Goal: Task Accomplishment & Management: Use online tool/utility

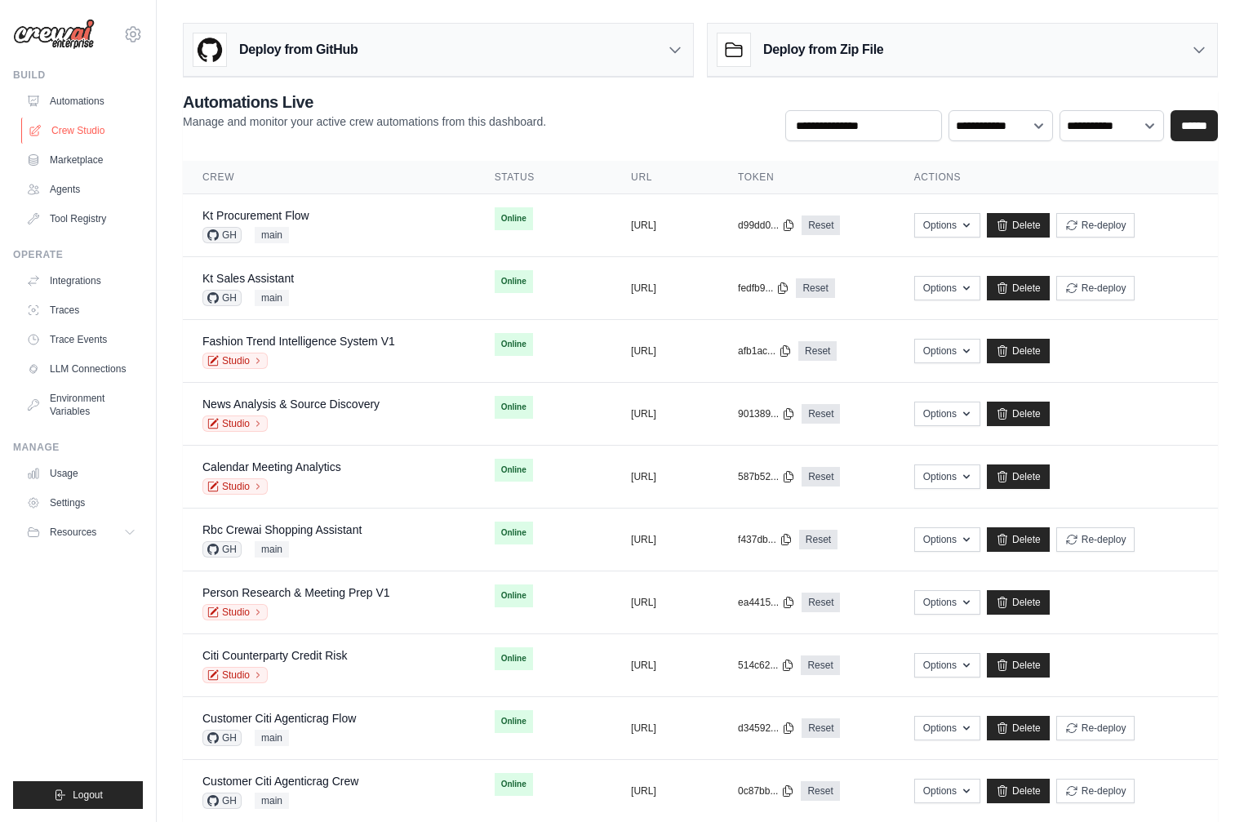
click at [69, 134] on link "Crew Studio" at bounding box center [82, 131] width 123 height 26
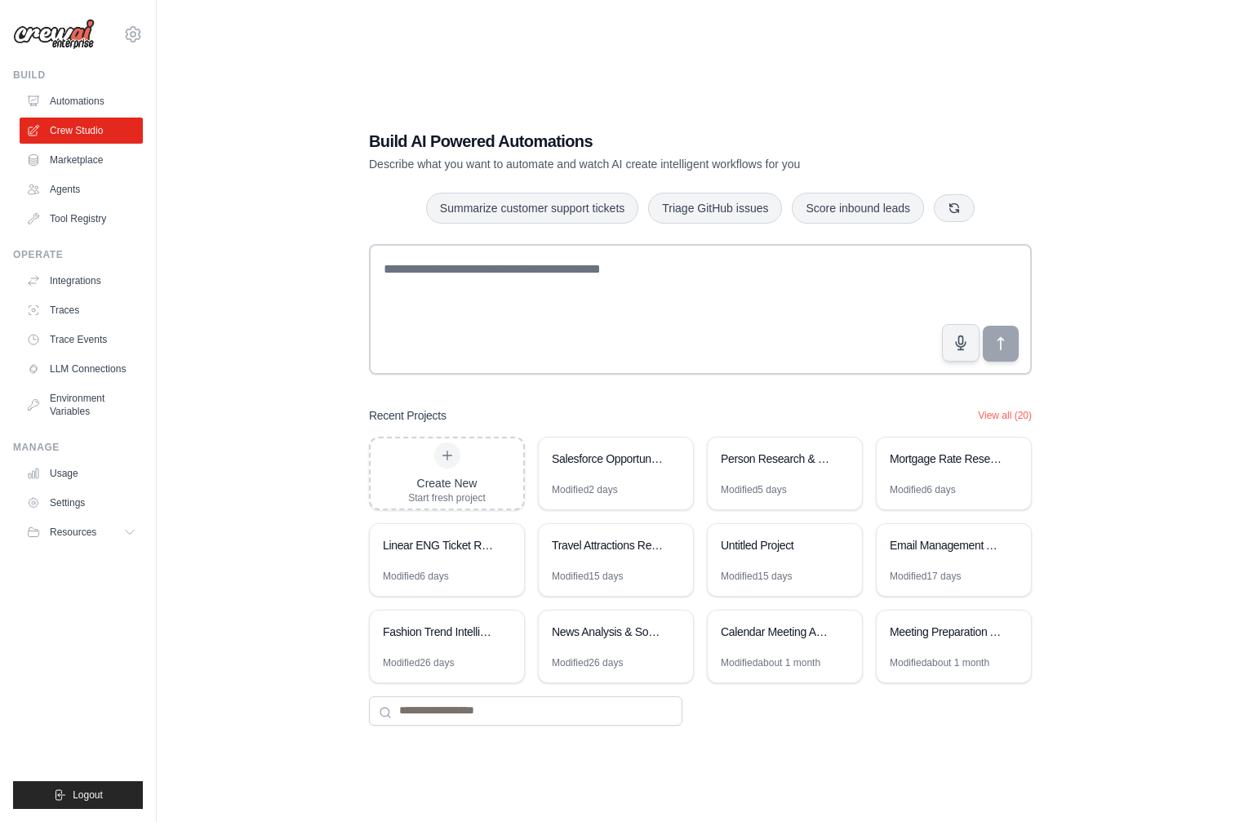
click at [348, 402] on div "Build AI Powered Automations Describe what you want to automate and watch AI cr…" at bounding box center [700, 427] width 1035 height 822
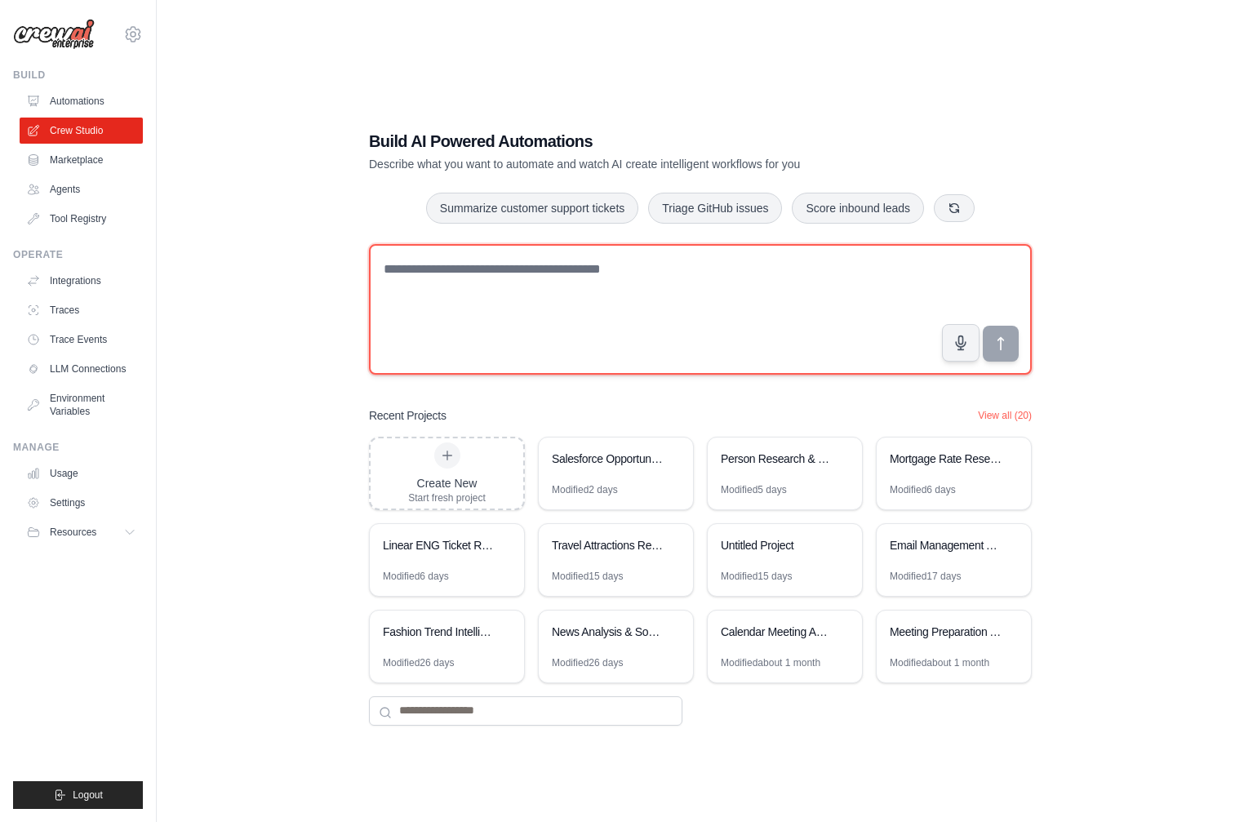
click at [590, 289] on textarea at bounding box center [700, 309] width 663 height 131
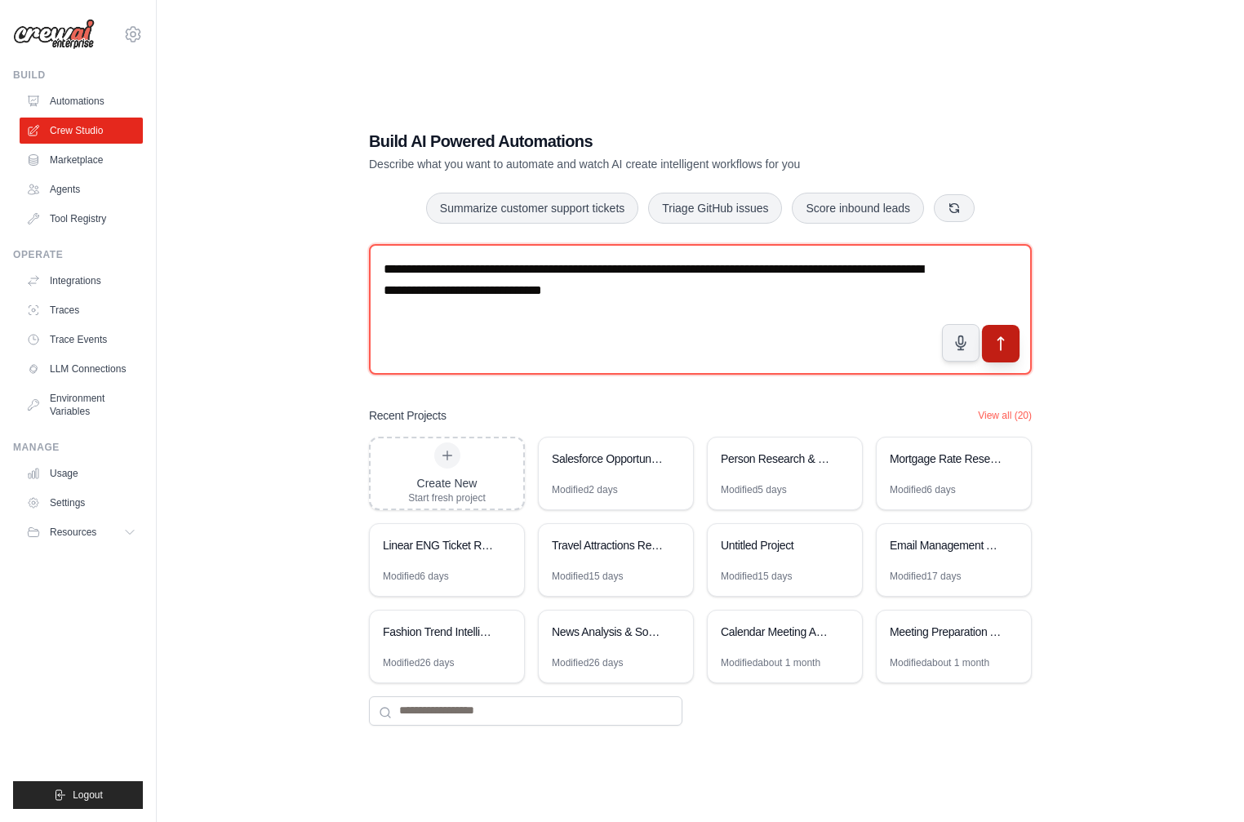
type textarea "**********"
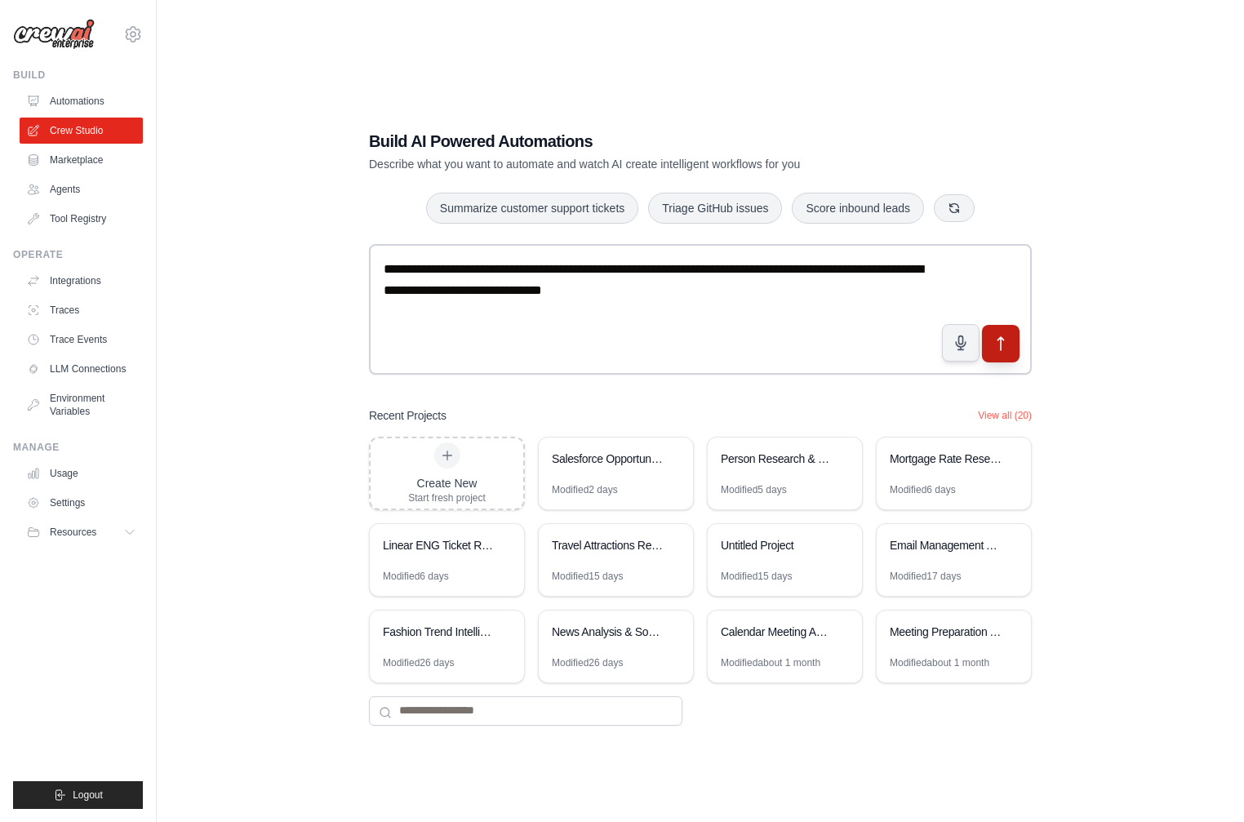
click at [1003, 335] on icon "submit" at bounding box center [1001, 343] width 17 height 17
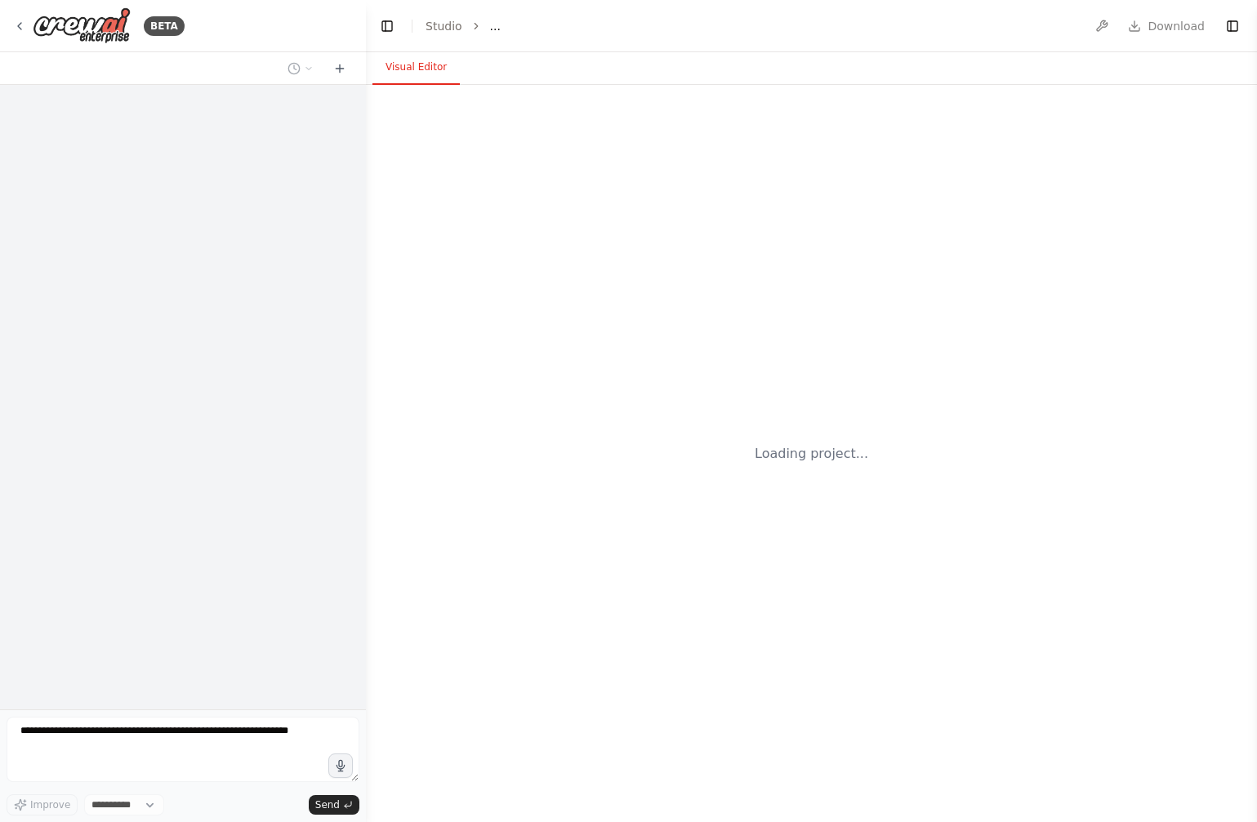
select select "****"
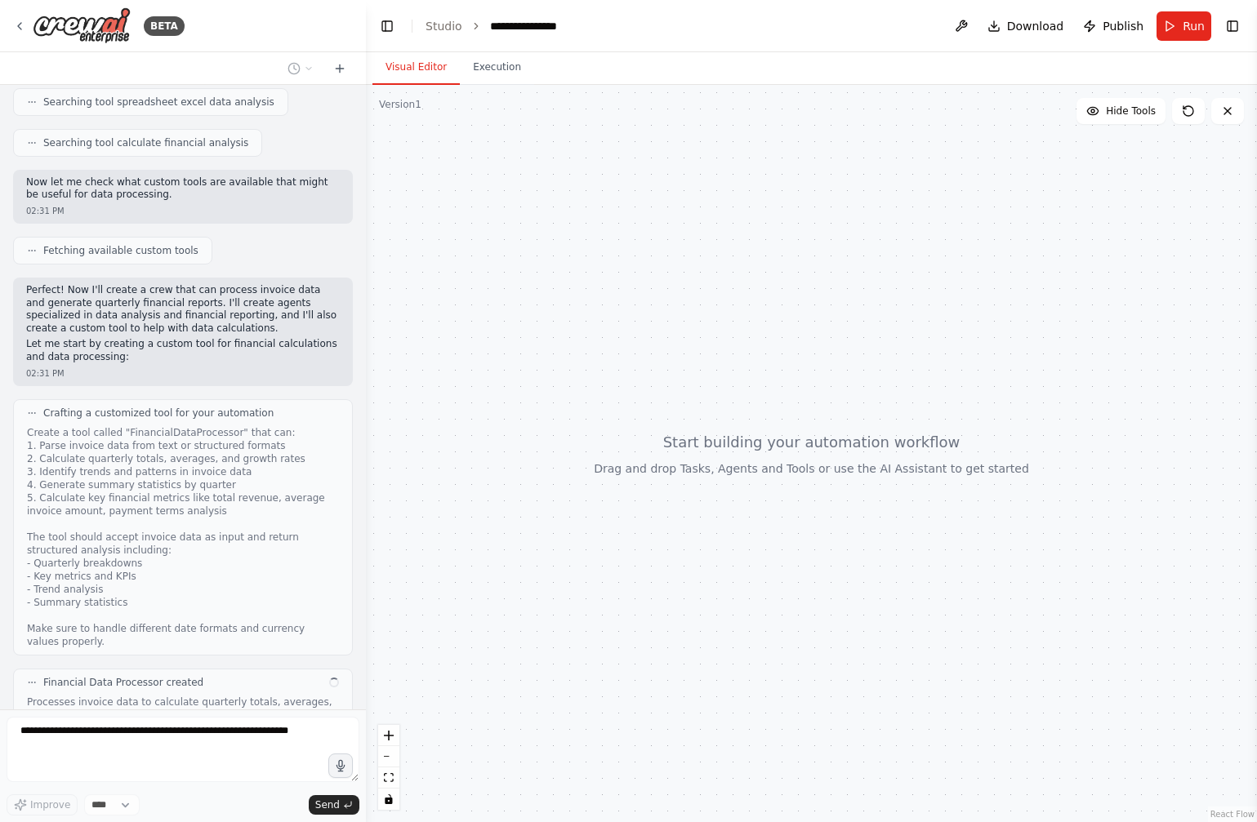
scroll to position [413, 0]
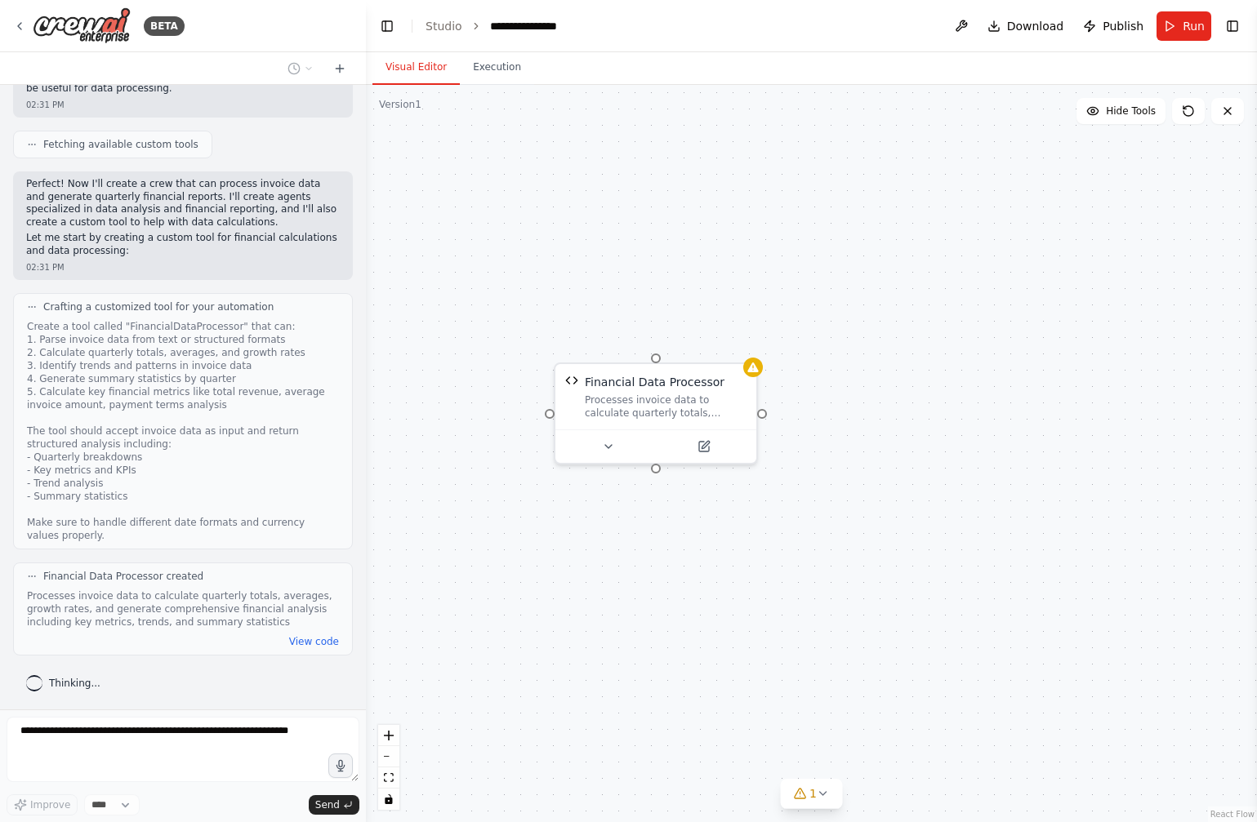
click at [238, 614] on div "Processes invoice data to calculate quarterly totals, averages, growth rates, a…" at bounding box center [183, 609] width 312 height 39
drag, startPoint x: 104, startPoint y: 595, endPoint x: 217, endPoint y: 612, distance: 114.8
click at [217, 612] on div "Processes invoice data to calculate quarterly totals, averages, growth rates, a…" at bounding box center [183, 609] width 312 height 39
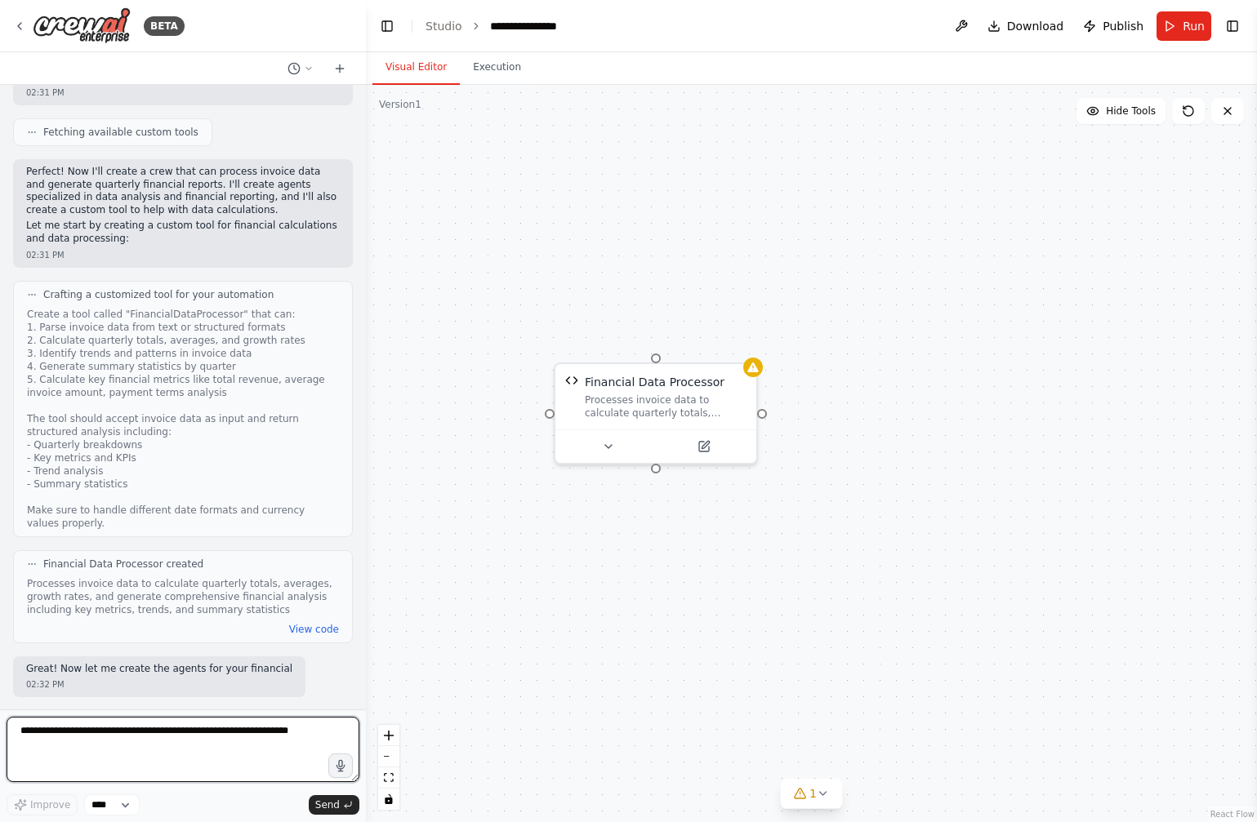
scroll to position [438, 0]
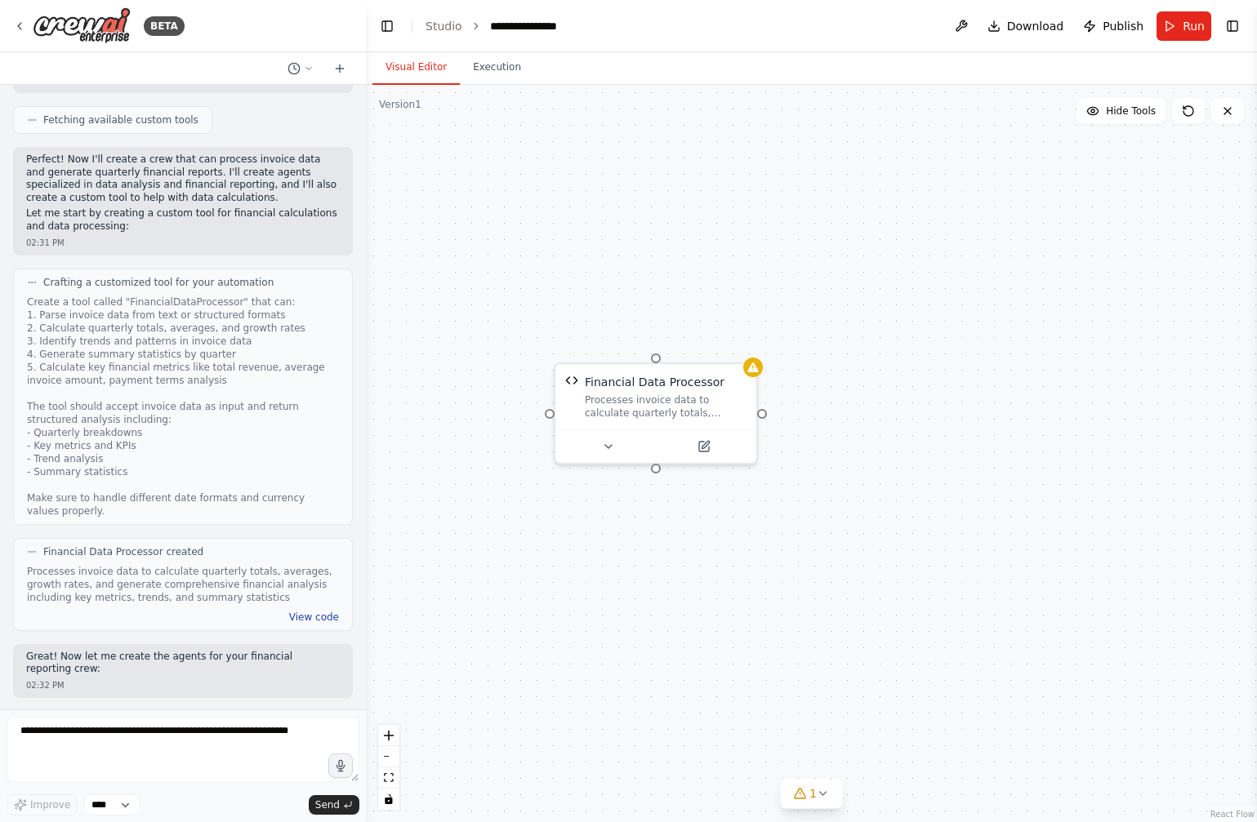
click at [293, 616] on button "View code" at bounding box center [314, 617] width 50 height 13
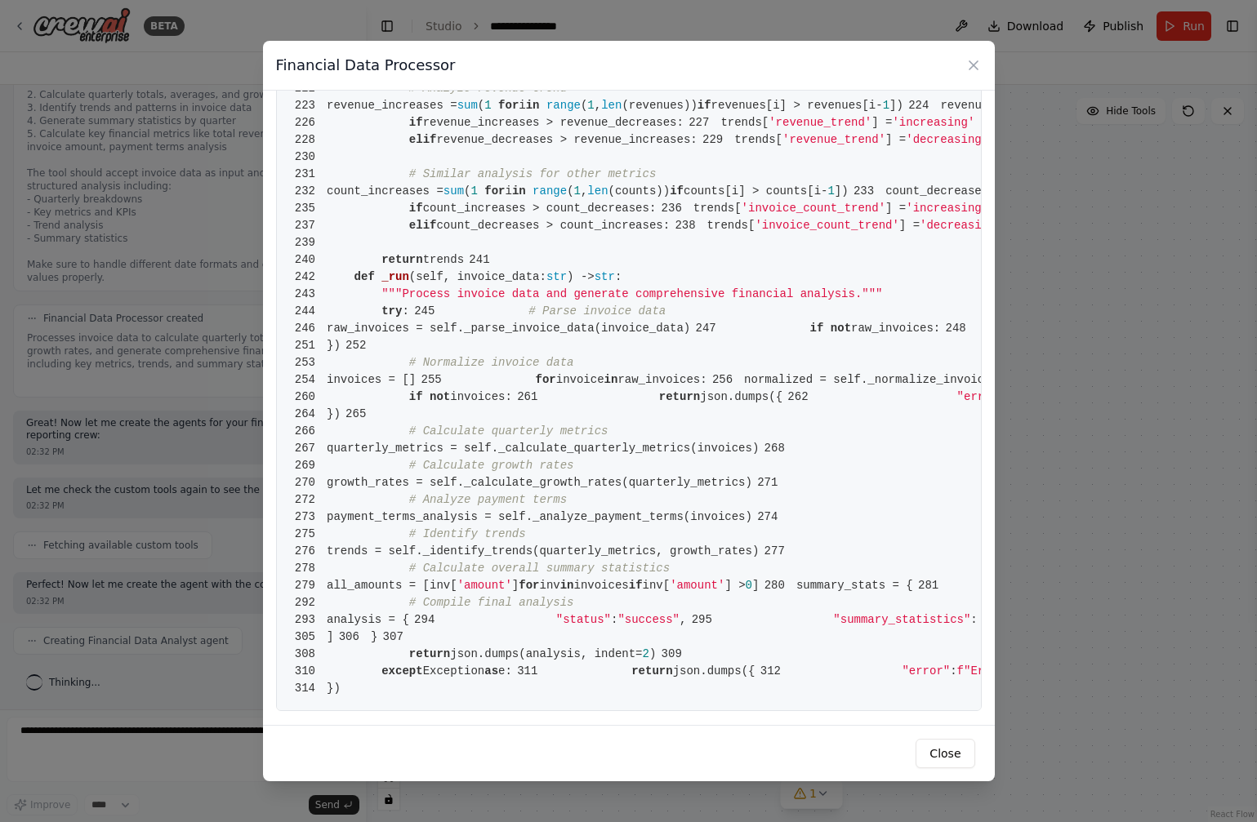
scroll to position [4816, 0]
click at [934, 750] on button "Close" at bounding box center [944, 753] width 59 height 29
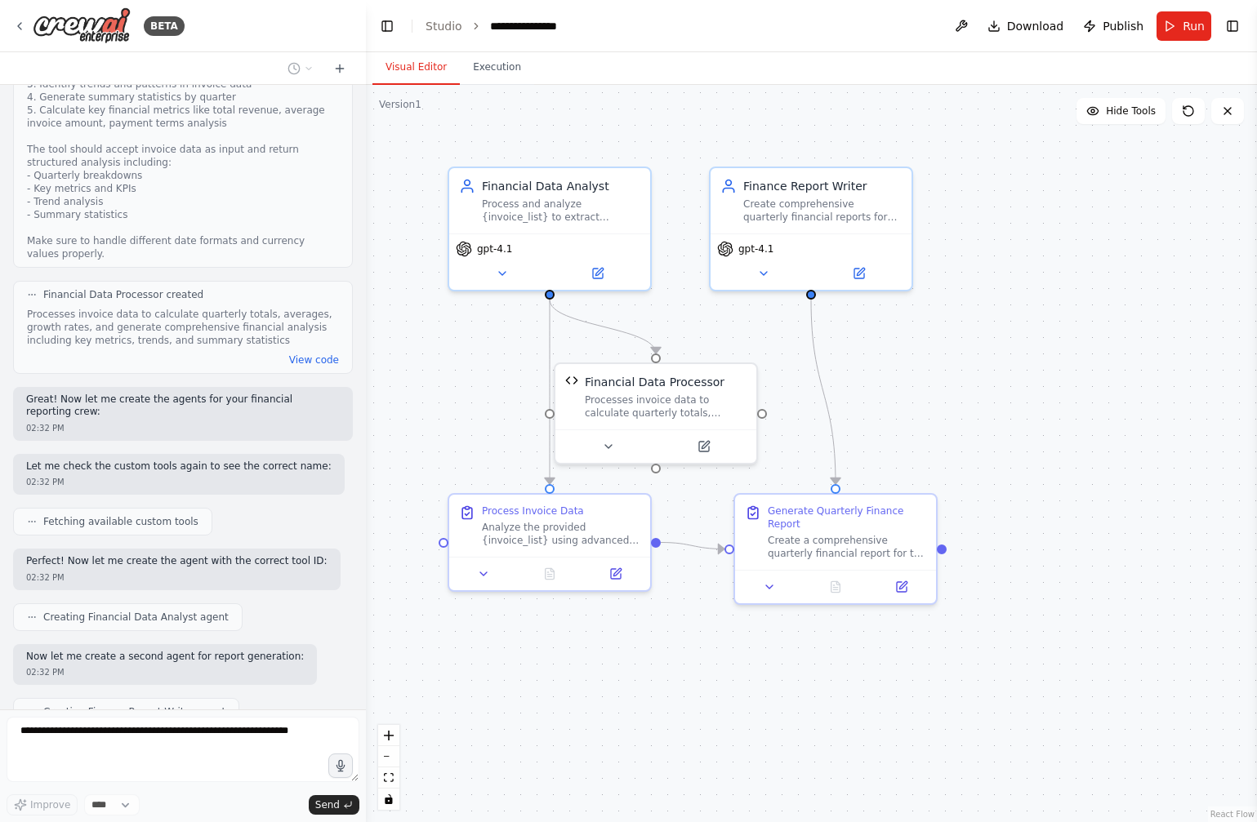
scroll to position [527, 0]
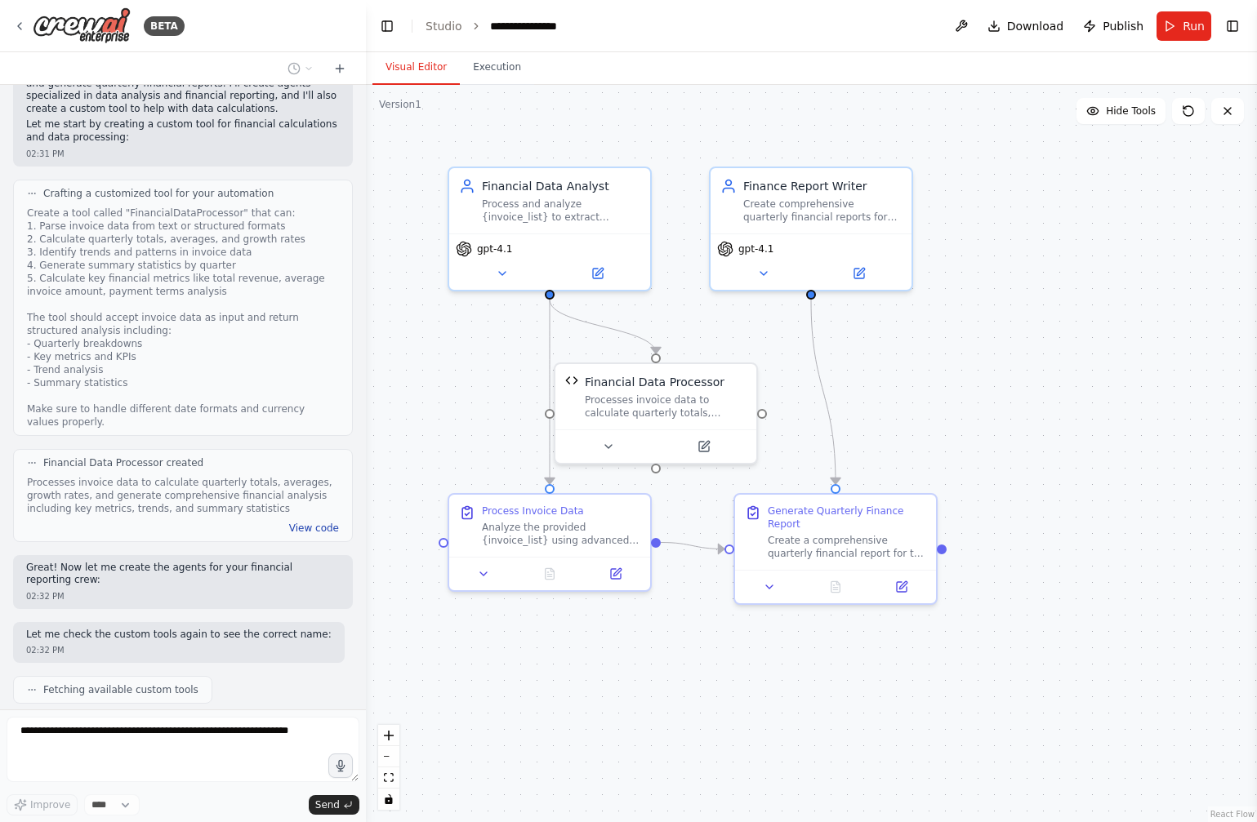
click at [305, 528] on button "View code" at bounding box center [314, 528] width 50 height 13
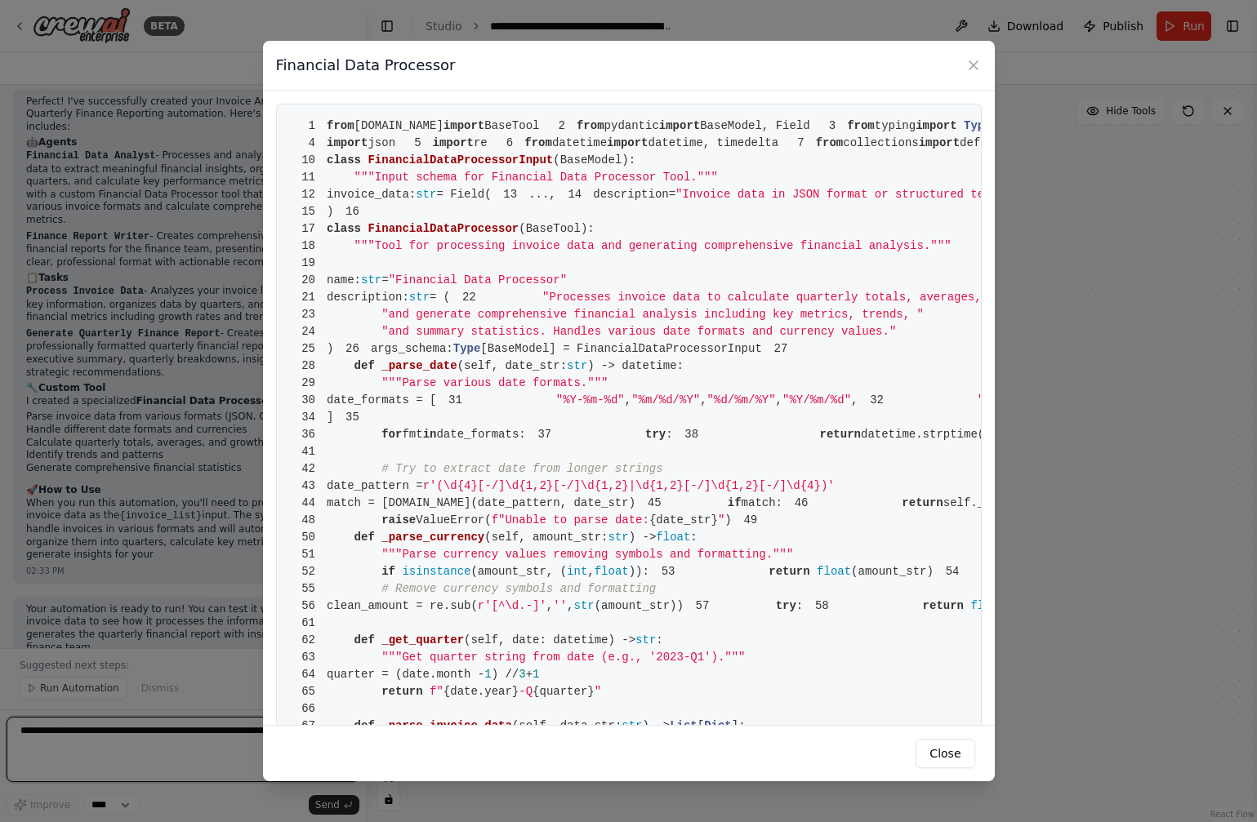
scroll to position [1643, 0]
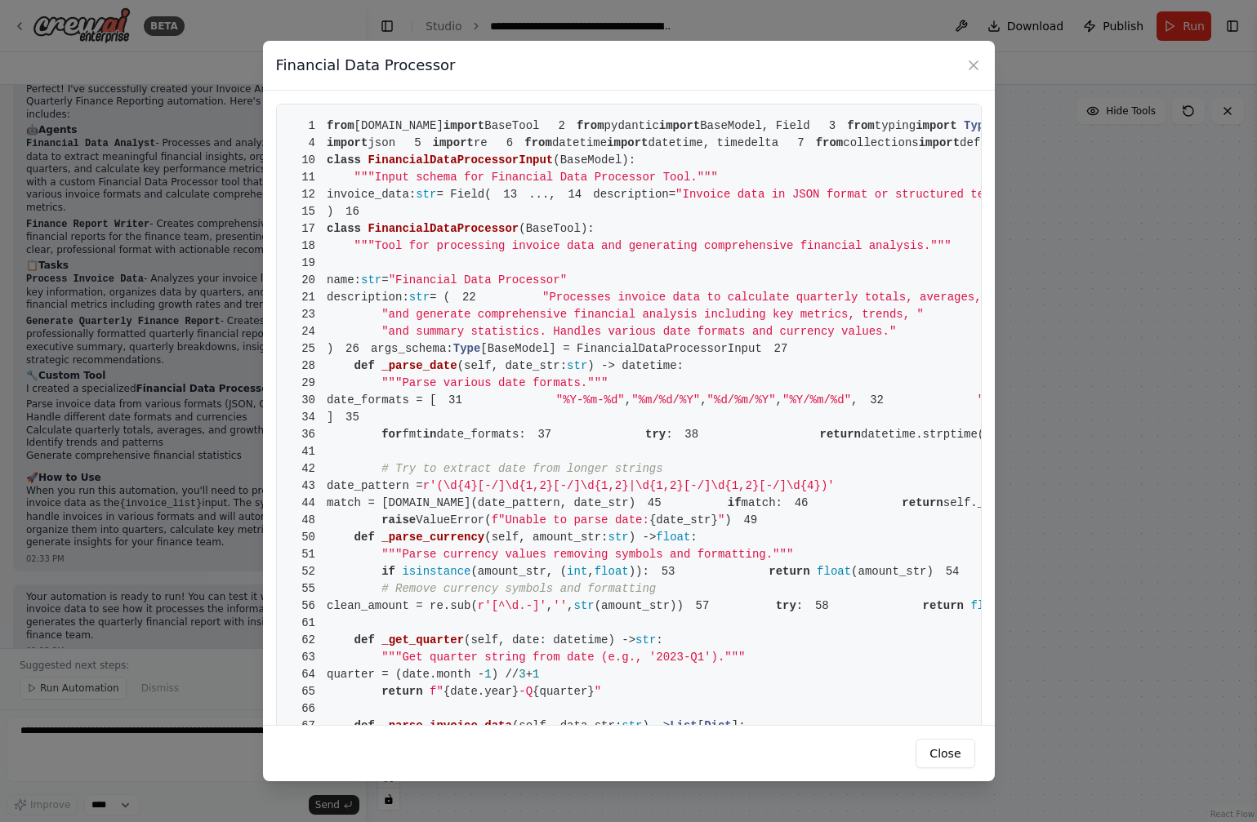
click at [971, 54] on div "Financial Data Processor" at bounding box center [629, 66] width 732 height 50
click at [972, 54] on div "Financial Data Processor" at bounding box center [629, 66] width 732 height 50
click at [973, 57] on icon at bounding box center [973, 65] width 16 height 16
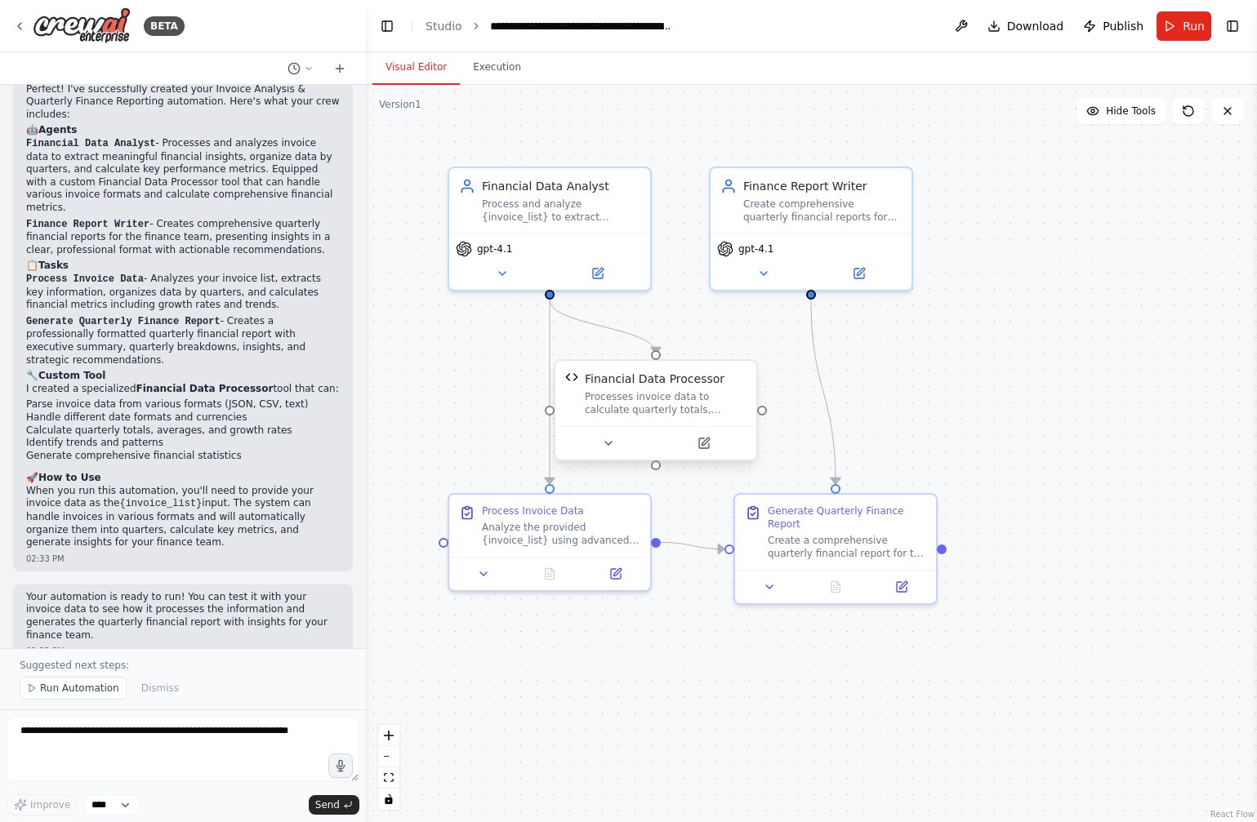
click at [665, 380] on div "Financial Data Processor" at bounding box center [655, 379] width 140 height 16
click at [670, 392] on div "Processes invoice data to calculate quarterly totals, averages, growth rates, a…" at bounding box center [666, 403] width 162 height 26
click at [745, 348] on icon at bounding box center [744, 344] width 7 height 9
click at [717, 349] on button "Confirm" at bounding box center [698, 345] width 58 height 20
click at [712, 625] on div ".deletable-edge-delete-btn { width: 20px; height: 20px; border: 0px solid #ffff…" at bounding box center [811, 453] width 891 height 737
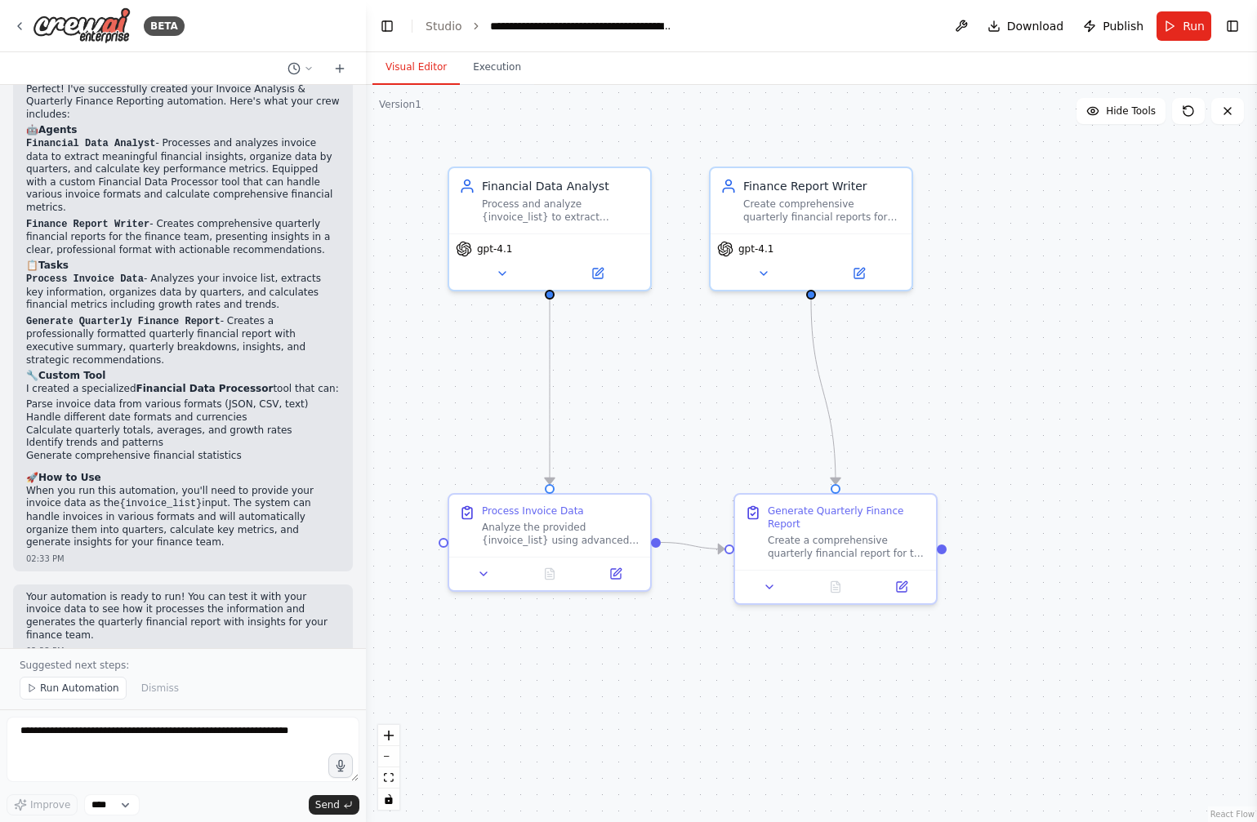
click at [758, 371] on div ".deletable-edge-delete-btn { width: 20px; height: 20px; border: 0px solid #ffff…" at bounding box center [811, 453] width 891 height 737
click at [998, 25] on button "Download" at bounding box center [1026, 25] width 90 height 29
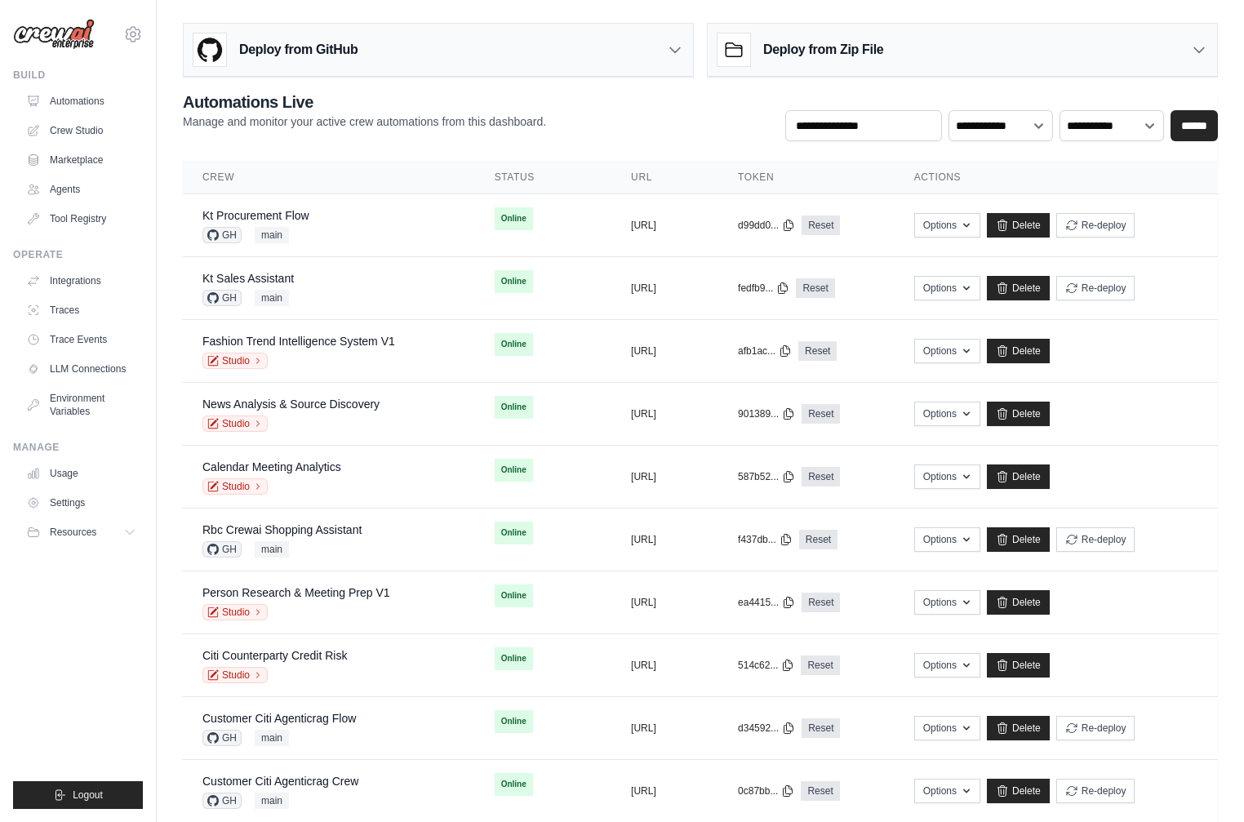
click at [125, 44] on div "[PERSON_NAME][EMAIL_ADDRESS][DOMAIN_NAME] CrewAI Internal Org [GEOGRAPHIC_DATA]…" at bounding box center [78, 26] width 130 height 52
click at [129, 39] on icon at bounding box center [133, 34] width 20 height 20
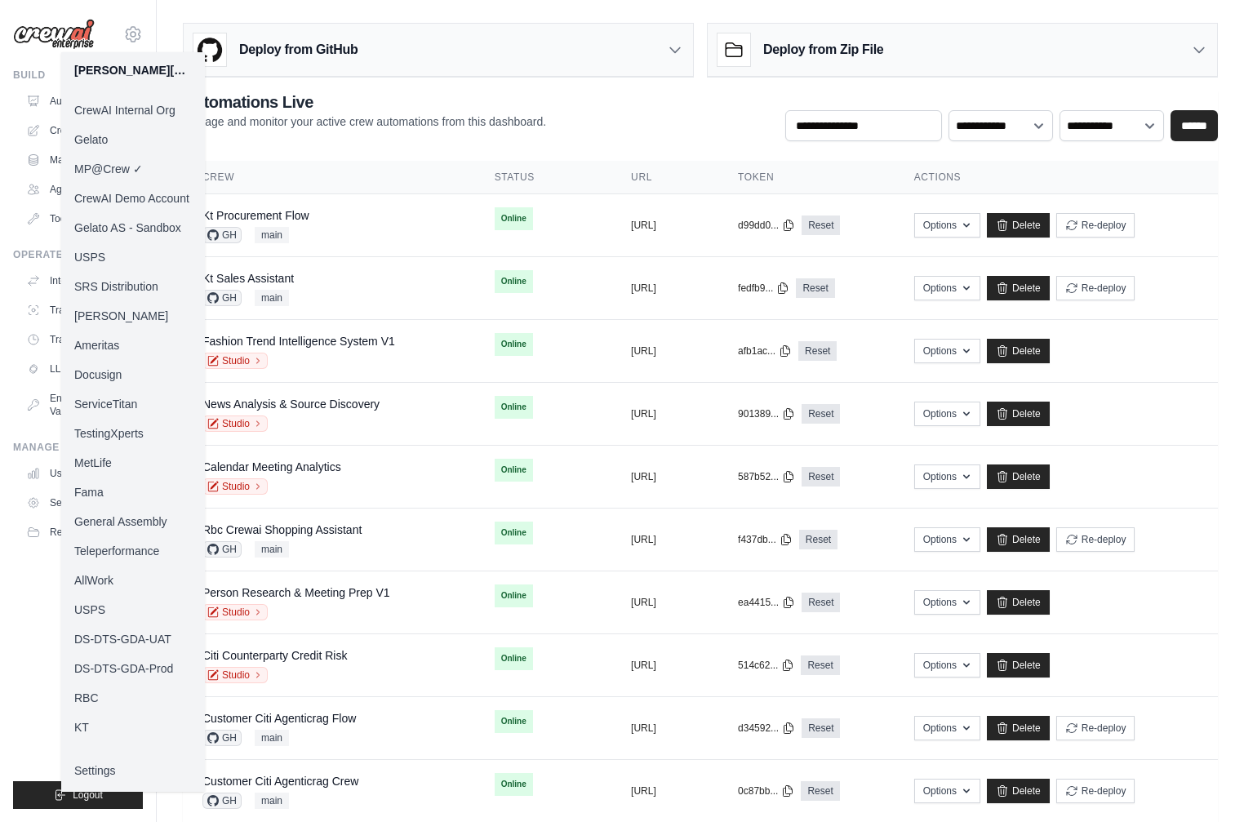
scroll to position [109, 0]
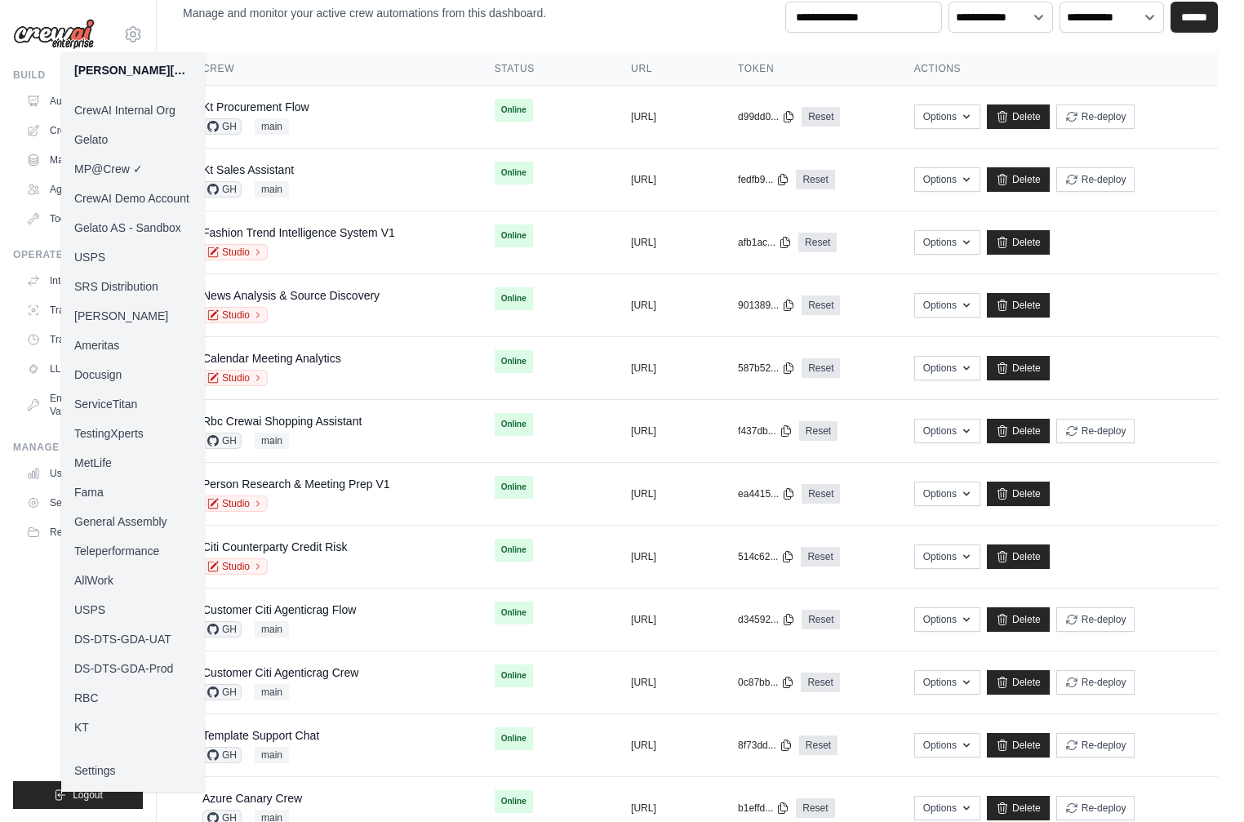
click at [385, 35] on div "**********" at bounding box center [700, 634] width 1035 height 1304
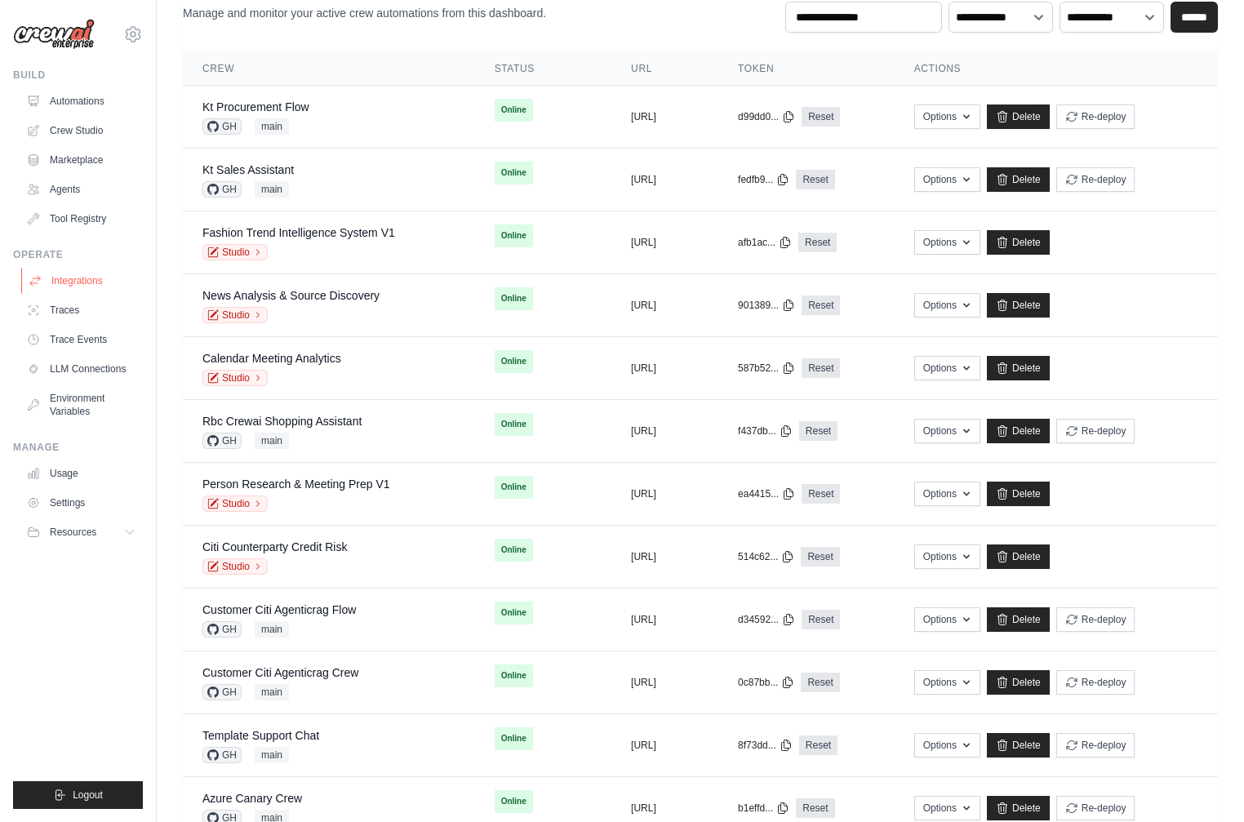
click at [111, 278] on link "Integrations" at bounding box center [82, 281] width 123 height 26
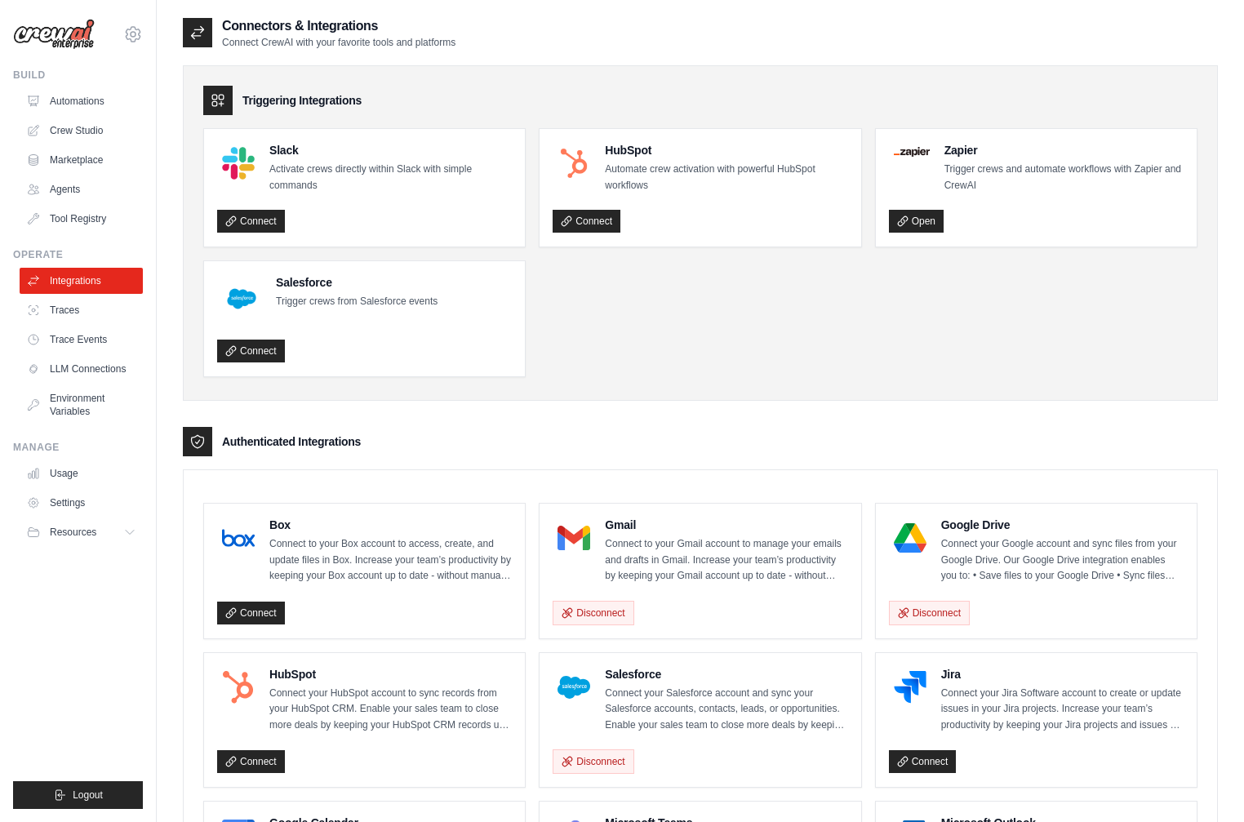
scroll to position [50, 0]
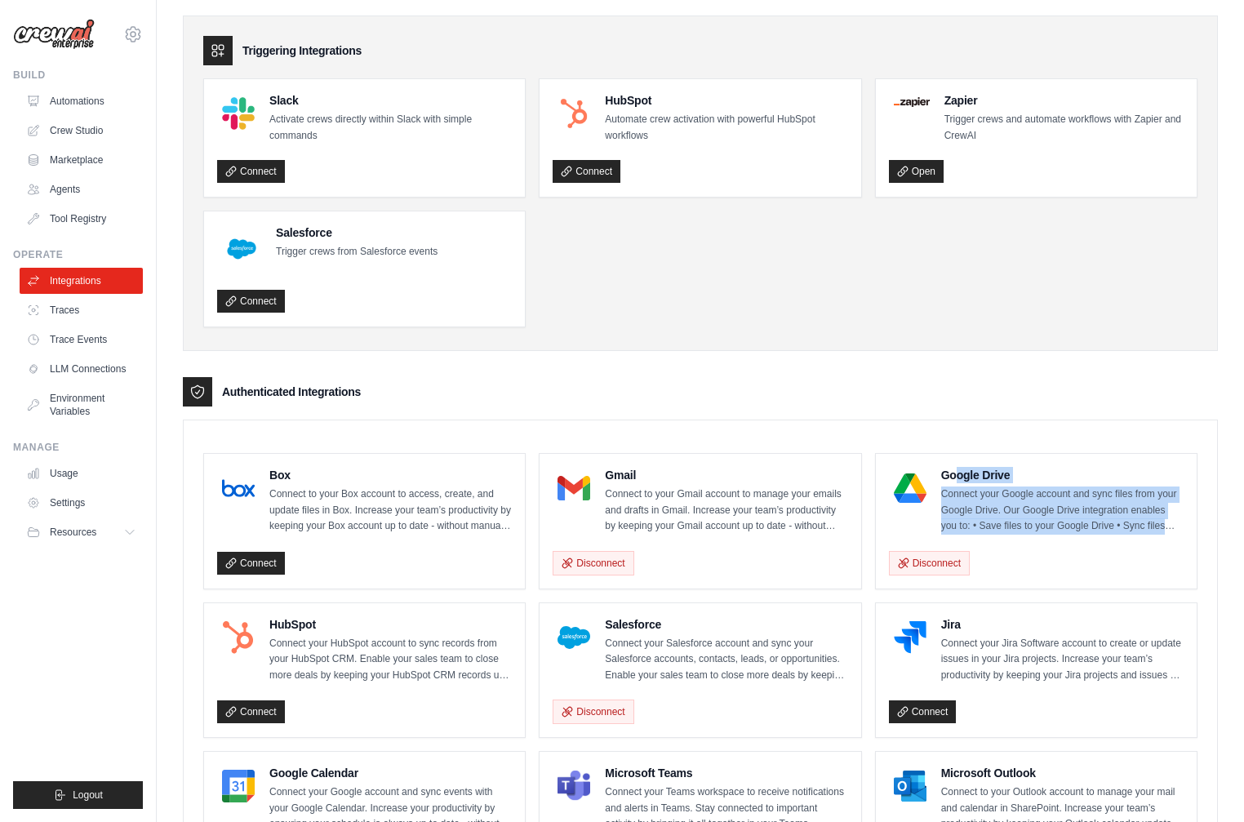
drag, startPoint x: 996, startPoint y: 486, endPoint x: 1097, endPoint y: 538, distance: 113.2
click at [1097, 538] on div "Google Drive Connect your Google account and sync files from your Google Drive.…" at bounding box center [1036, 521] width 295 height 109
click at [1057, 535] on div "Google Drive Connect your Google account and sync files from your Google Drive.…" at bounding box center [1036, 521] width 295 height 109
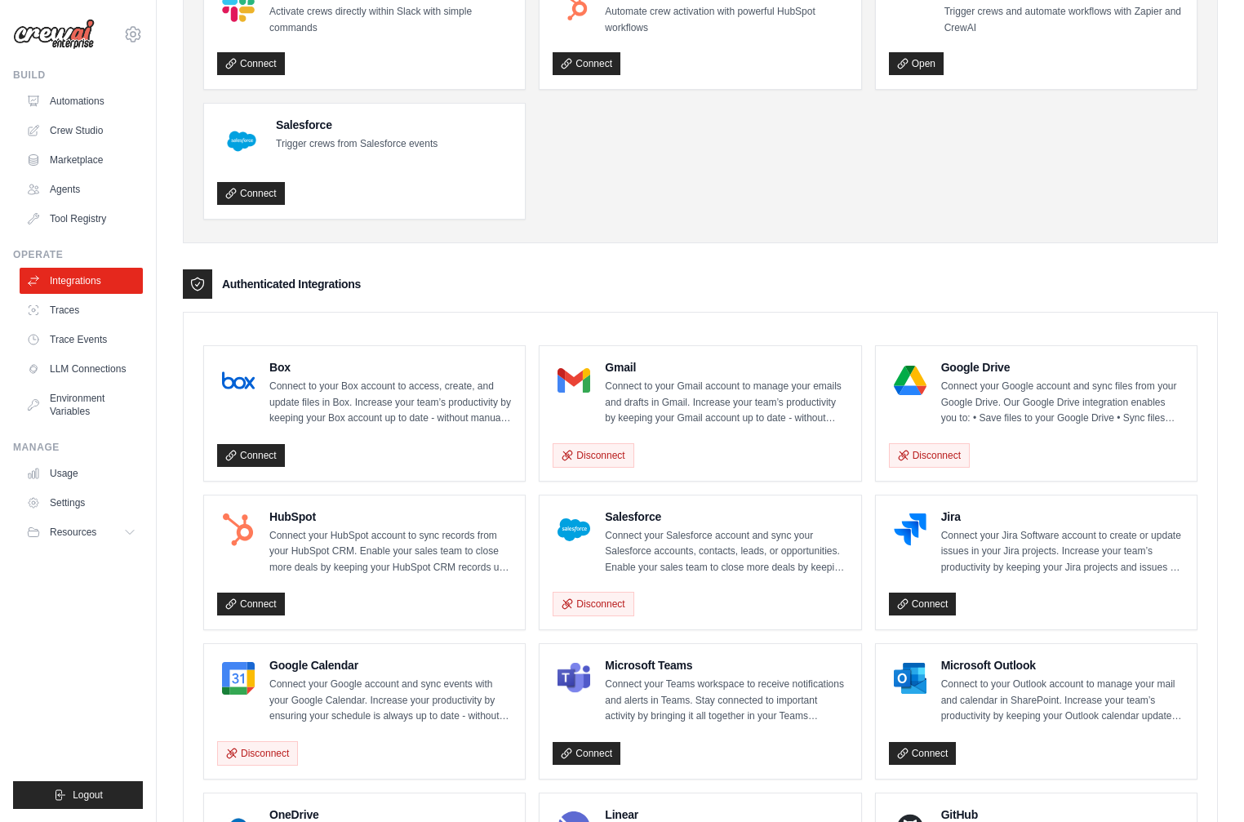
scroll to position [221, 0]
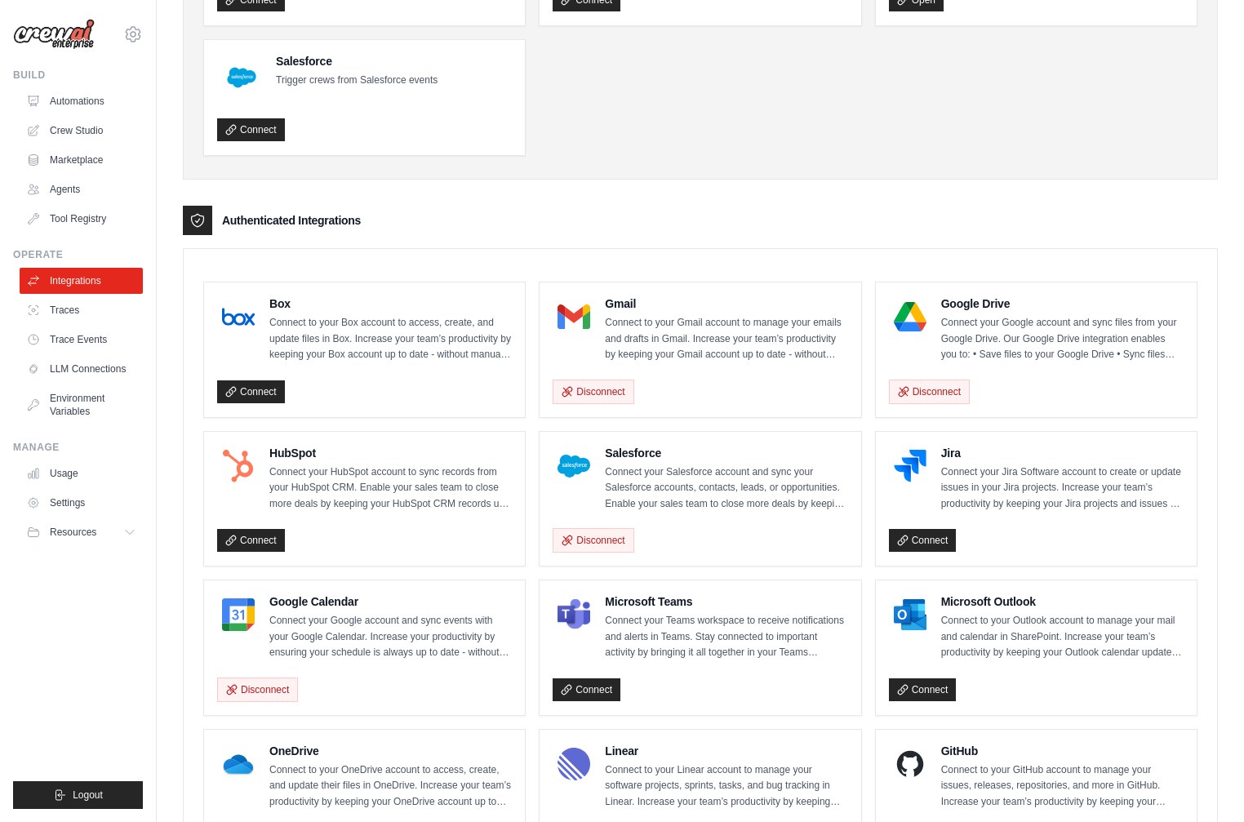
click at [93, 650] on ul "Build Automations Crew Studio Marketplace Agents" at bounding box center [78, 439] width 130 height 741
click at [106, 99] on link "Automations" at bounding box center [82, 101] width 123 height 26
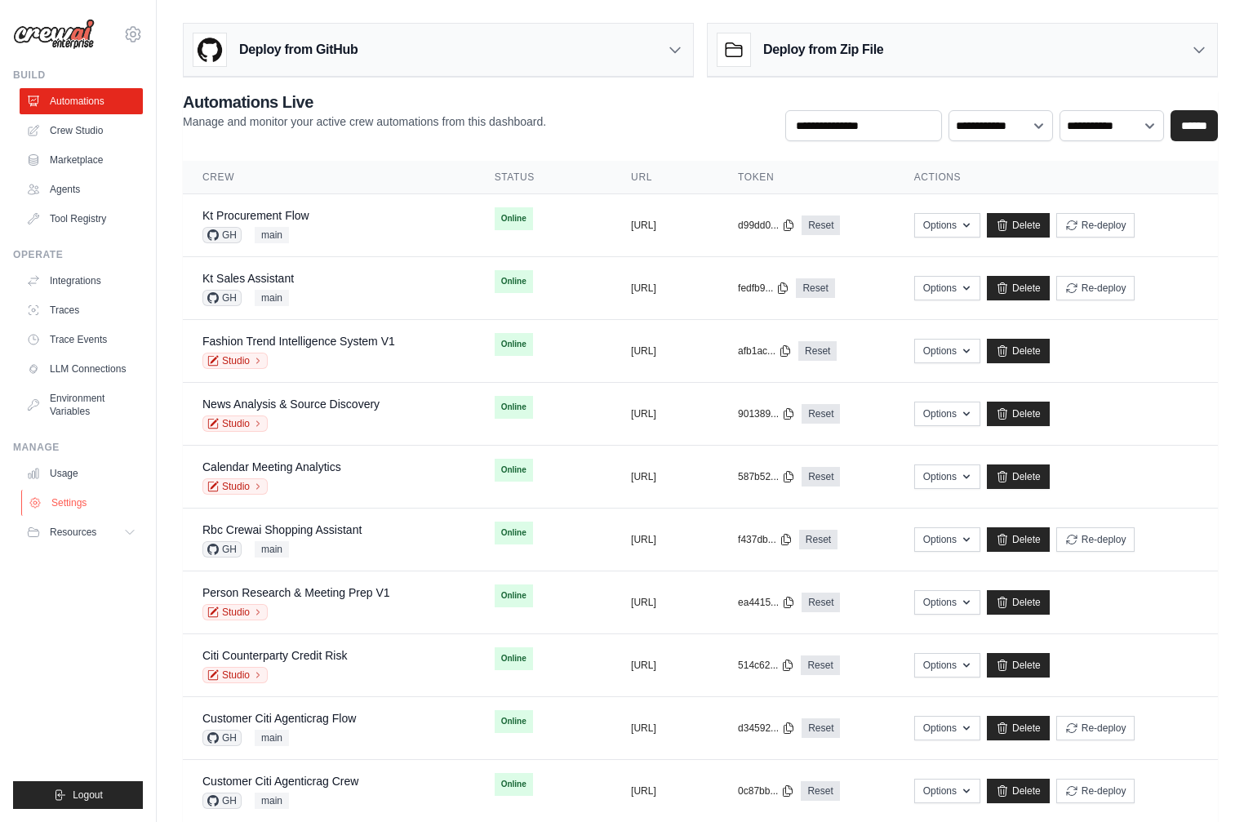
click at [78, 501] on link "Settings" at bounding box center [82, 503] width 123 height 26
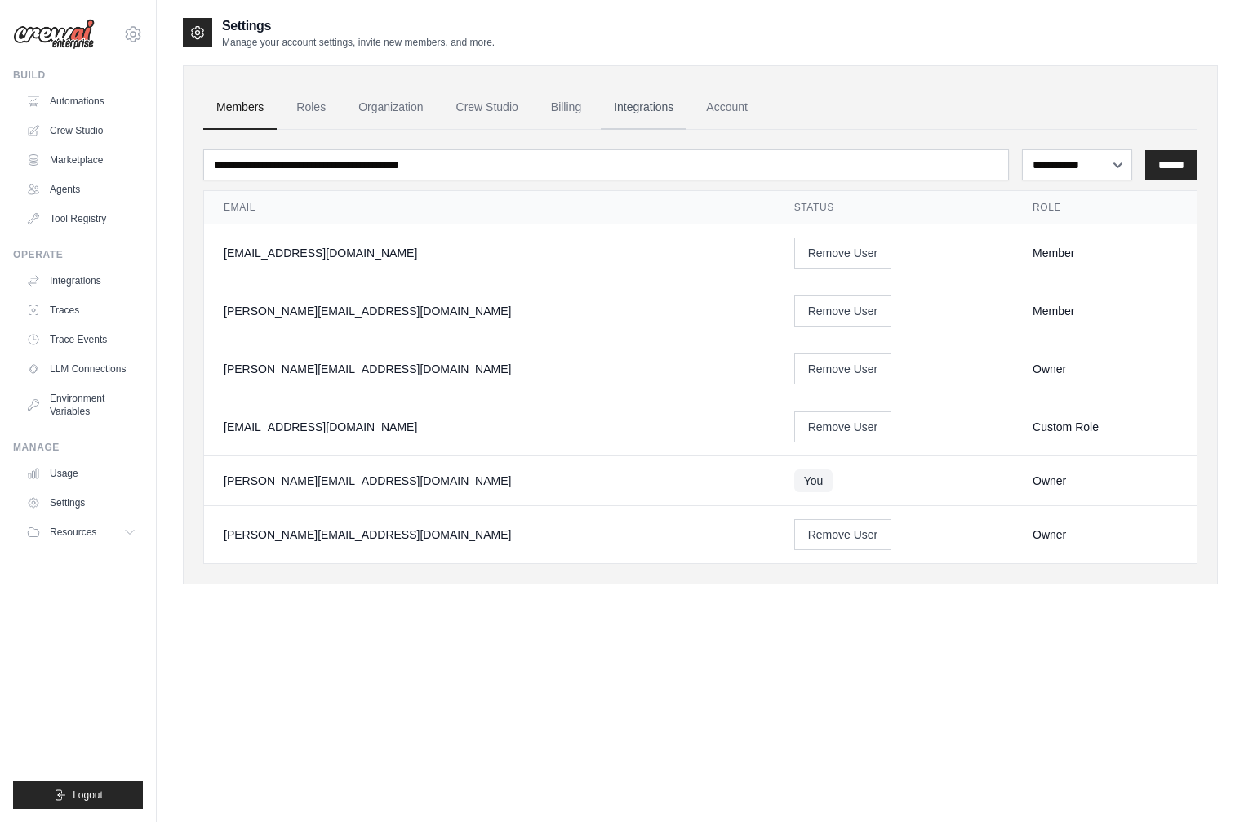
click at [671, 97] on link "Integrations" at bounding box center [644, 108] width 86 height 44
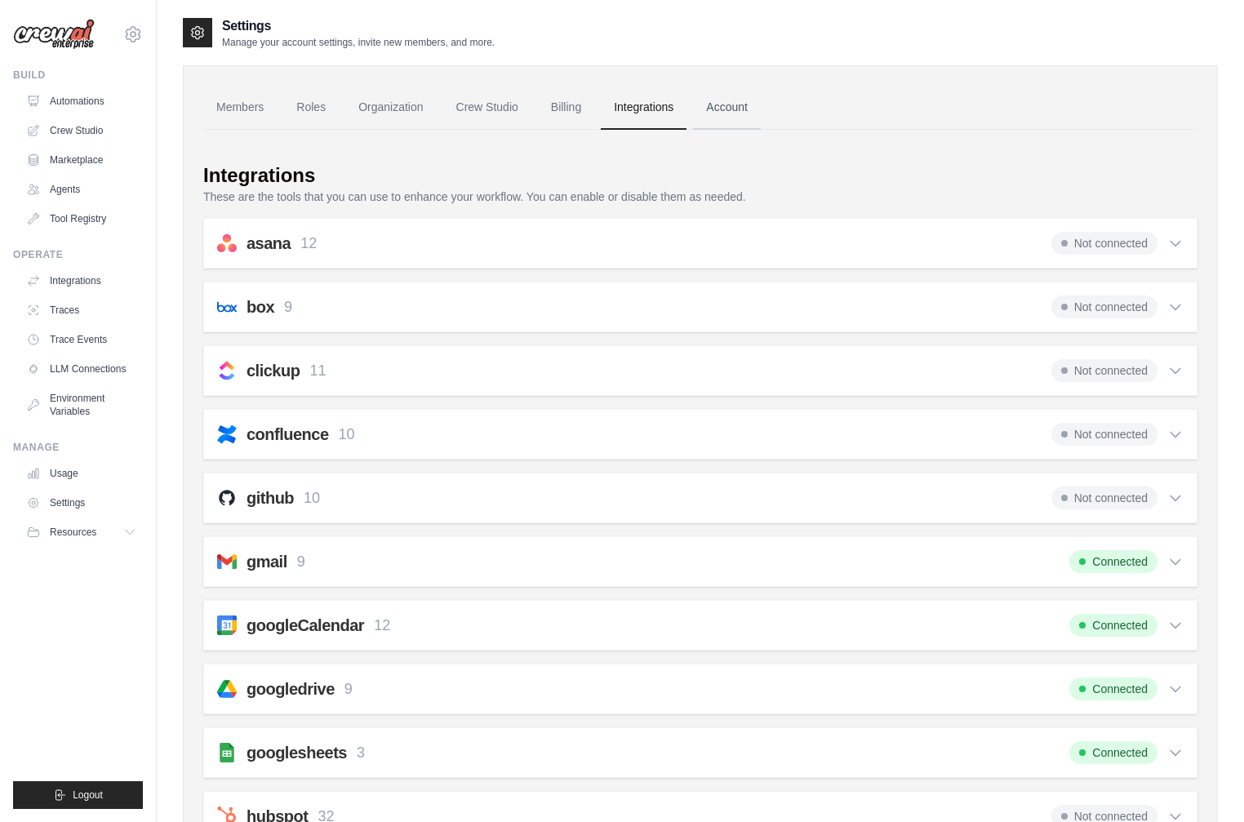
click at [740, 119] on link "Account" at bounding box center [727, 108] width 68 height 44
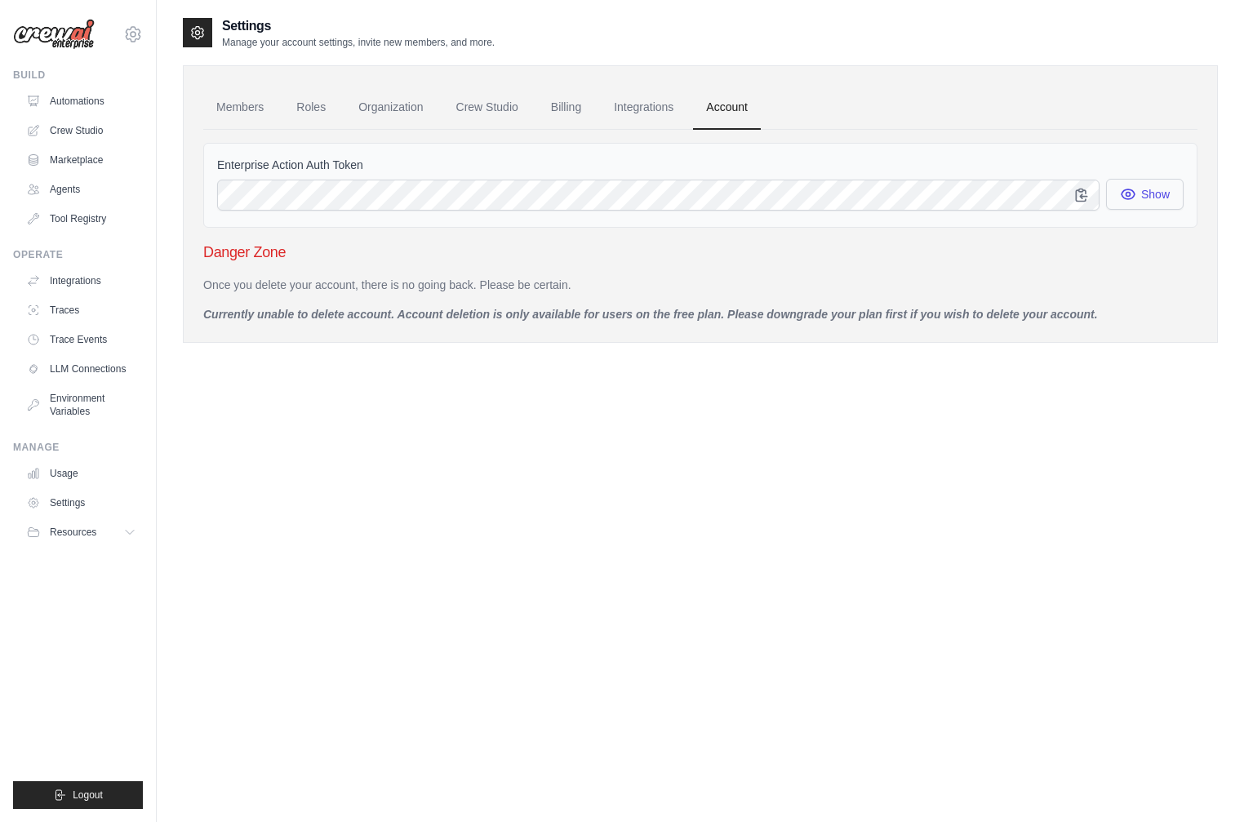
click at [1170, 202] on button "Show" at bounding box center [1145, 194] width 78 height 31
click at [456, 486] on div "Settings Manage your account settings, invite new members, and more. Members Ro…" at bounding box center [700, 427] width 1035 height 822
click at [96, 108] on link "Automations" at bounding box center [82, 101] width 123 height 26
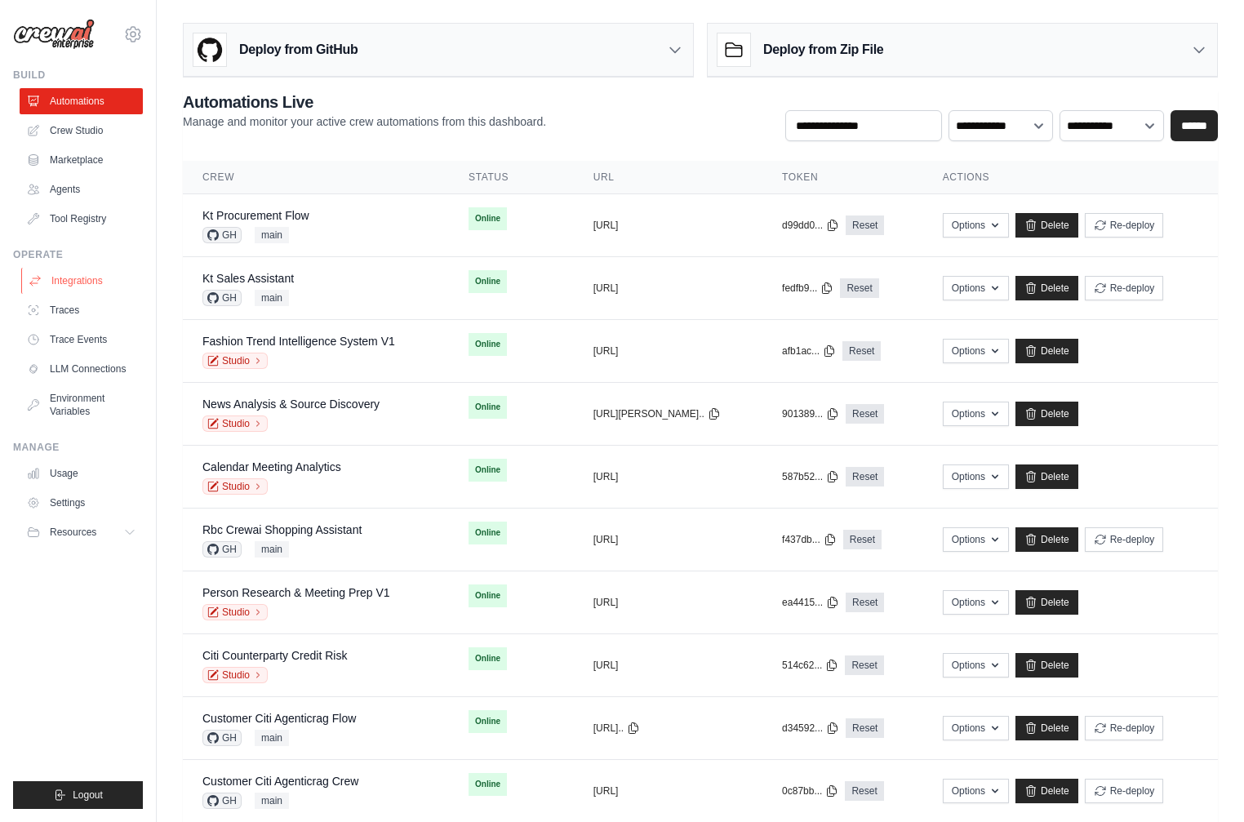
click at [100, 277] on link "Integrations" at bounding box center [82, 281] width 123 height 26
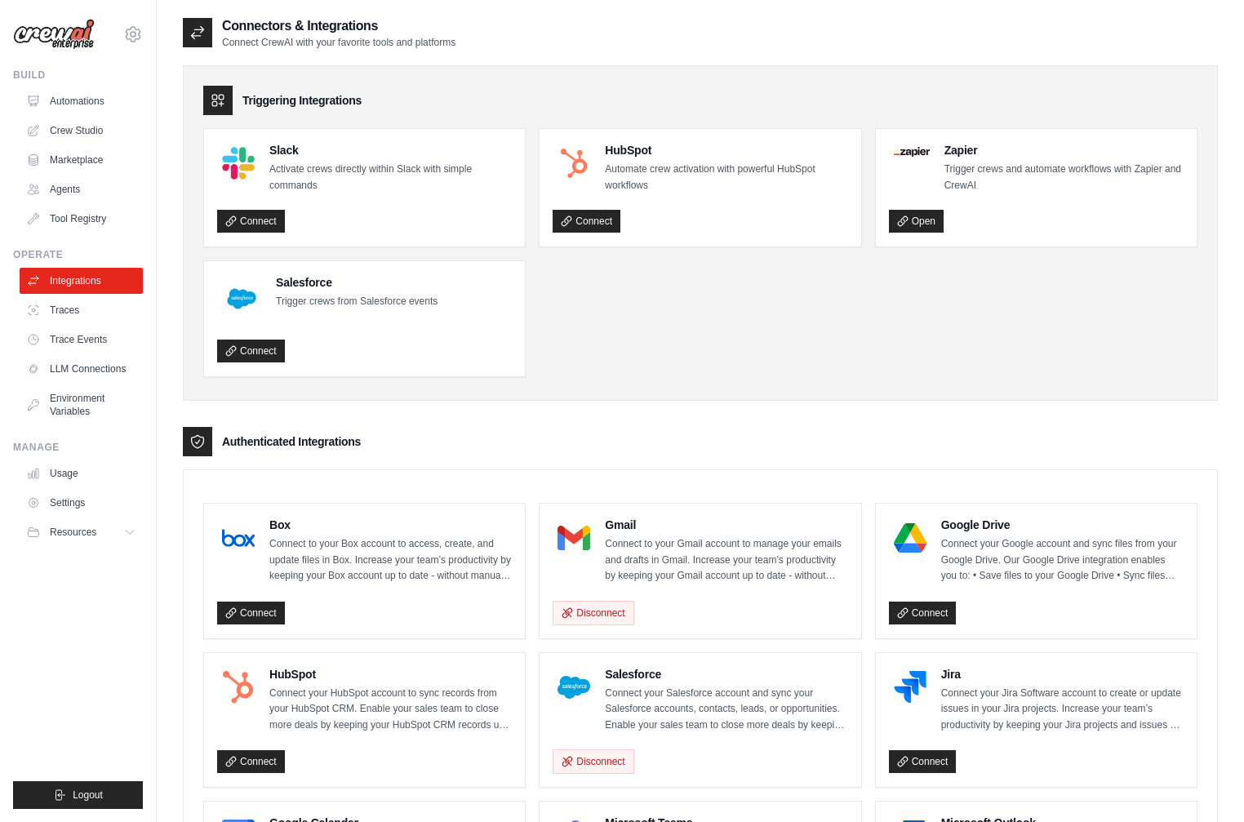
click at [893, 387] on div "Triggering Integrations Slack Activate crews directly within Slack with simple …" at bounding box center [700, 233] width 1035 height 336
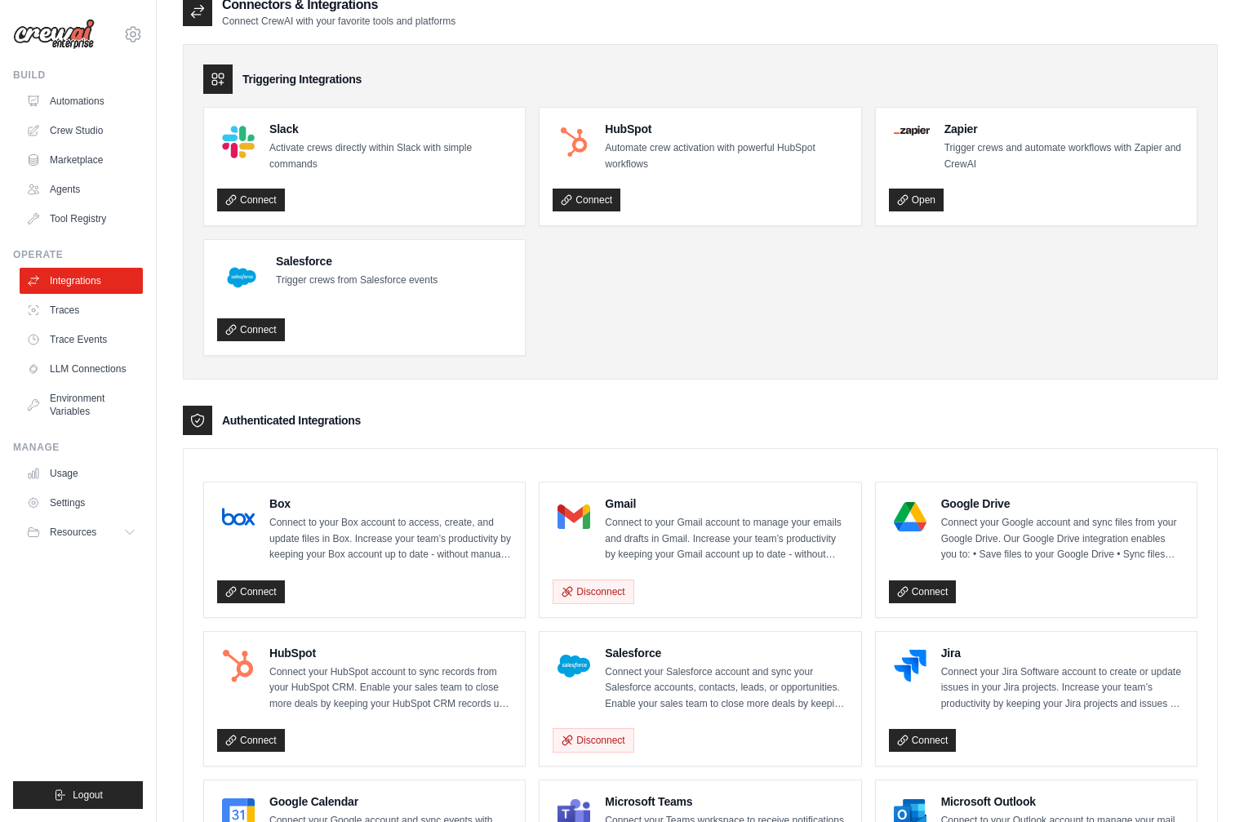
scroll to position [32, 0]
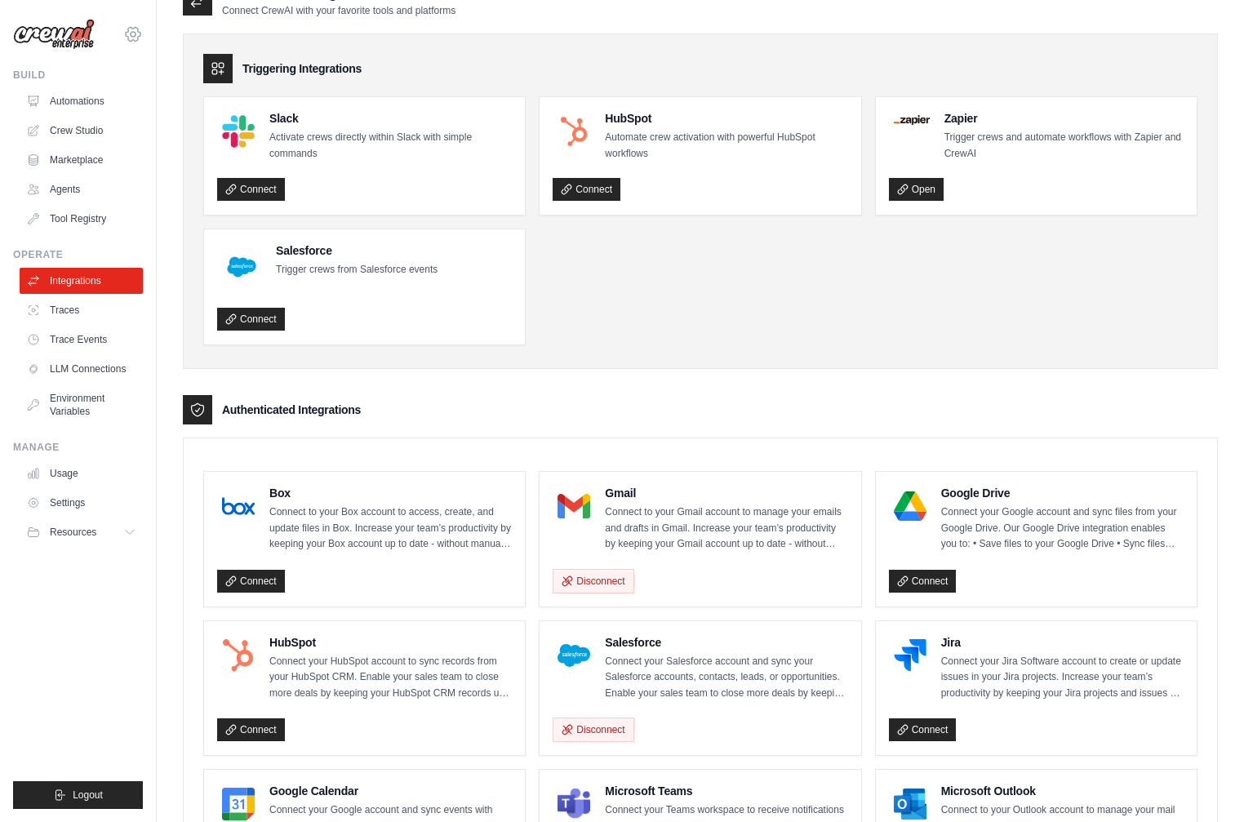
click at [136, 39] on icon at bounding box center [133, 34] width 20 height 20
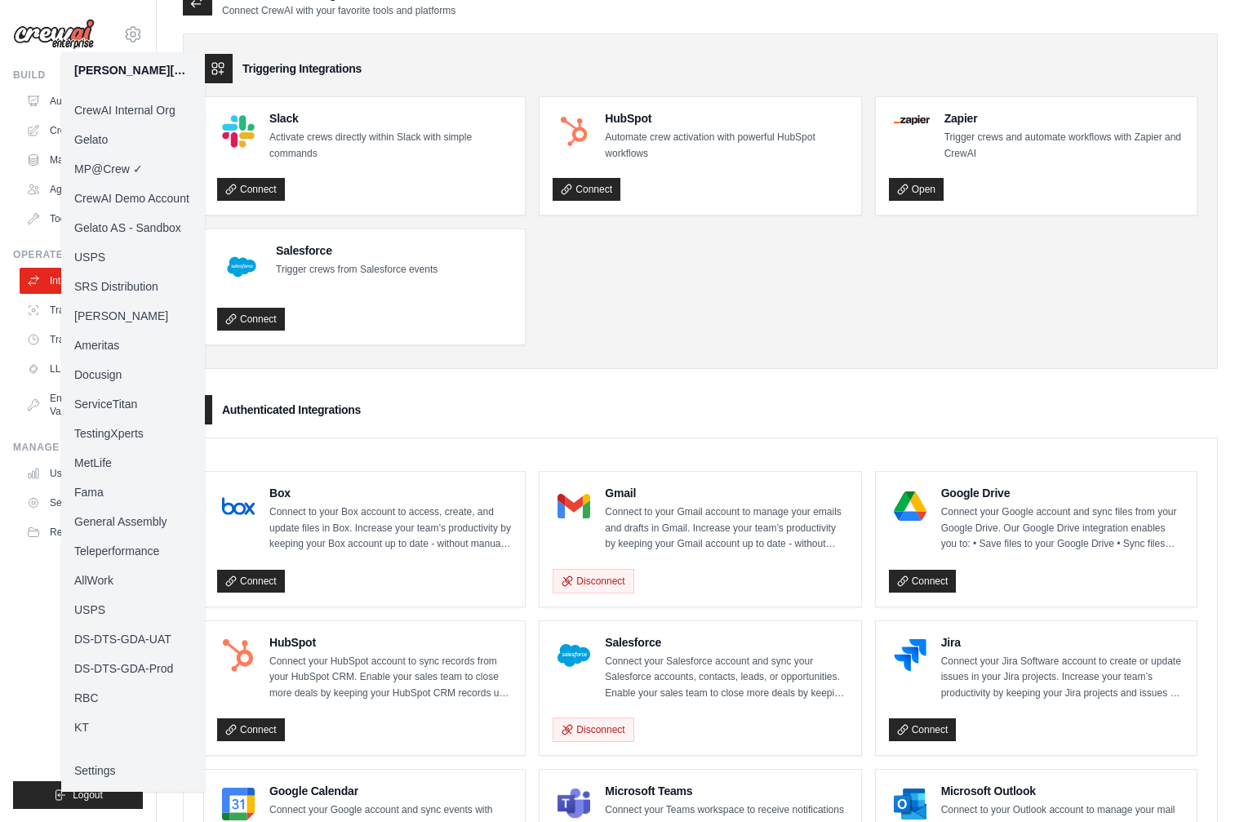
click at [890, 370] on div "Triggering Integrations Slack Activate crews directly within Slack with simple …" at bounding box center [700, 765] width 1035 height 1496
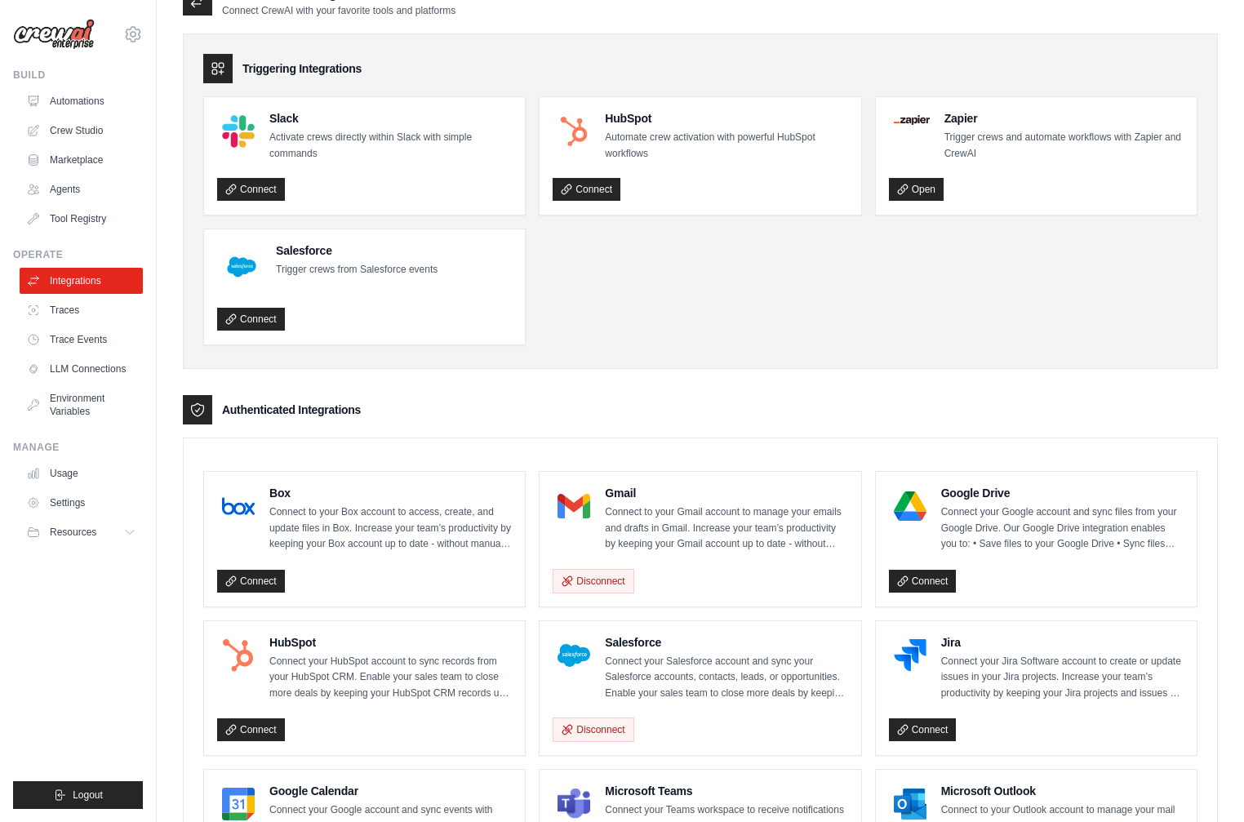
click at [1020, 551] on p "Connect your Google account and sync files from your Google Drive. Our Google D…" at bounding box center [1062, 529] width 242 height 48
click at [914, 586] on link "Connect" at bounding box center [923, 581] width 68 height 23
